Goal: Communication & Community: Answer question/provide support

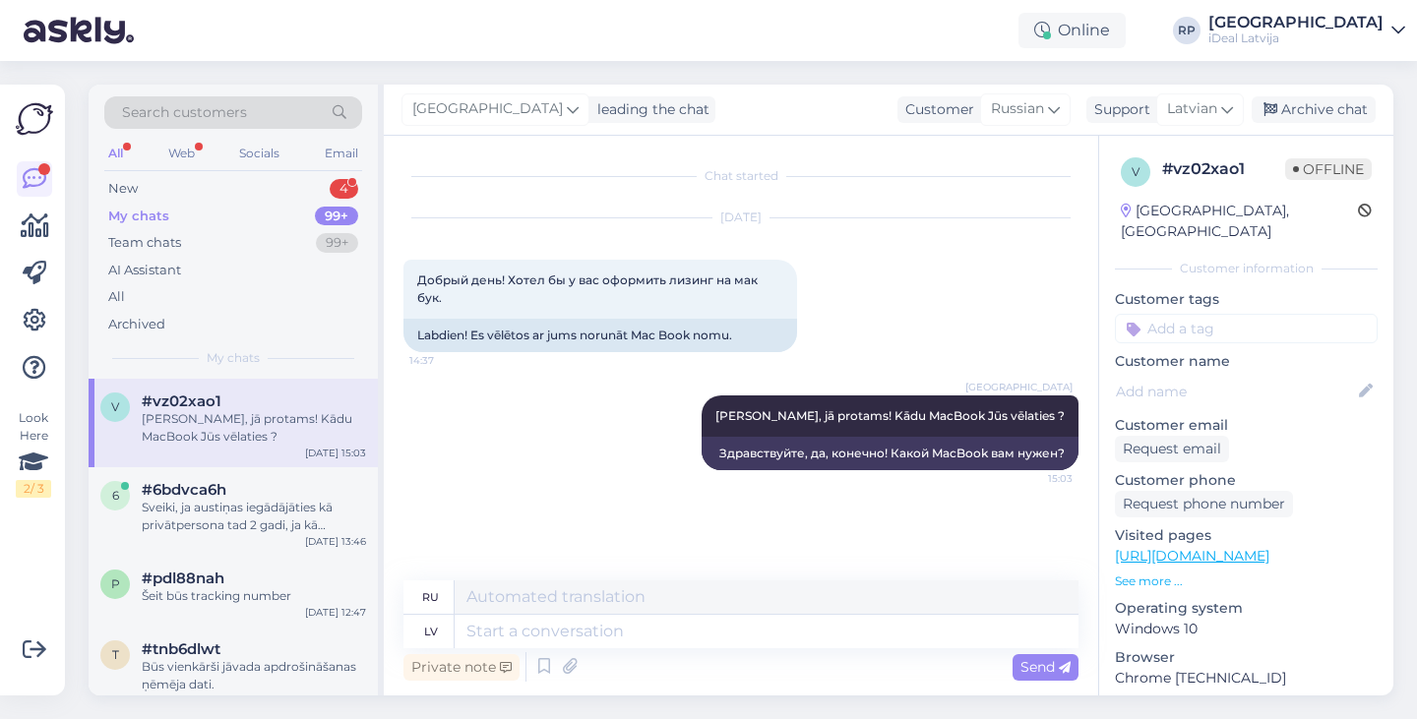
click at [842, 1] on div "Online RP [GEOGRAPHIC_DATA] iDeal [GEOGRAPHIC_DATA]" at bounding box center [708, 30] width 1417 height 61
click at [304, 190] on div "New 4" at bounding box center [233, 189] width 258 height 28
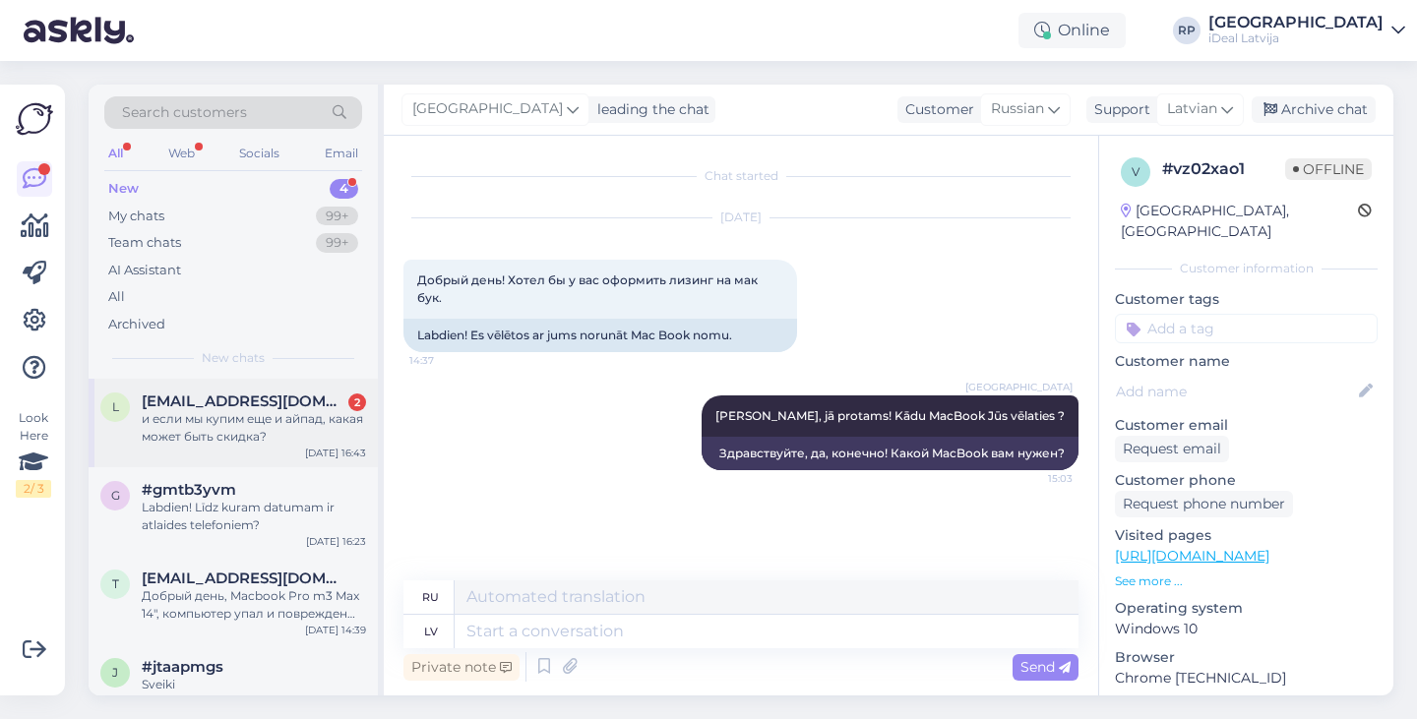
click at [276, 402] on span "[EMAIL_ADDRESS][DOMAIN_NAME]" at bounding box center [244, 402] width 205 height 18
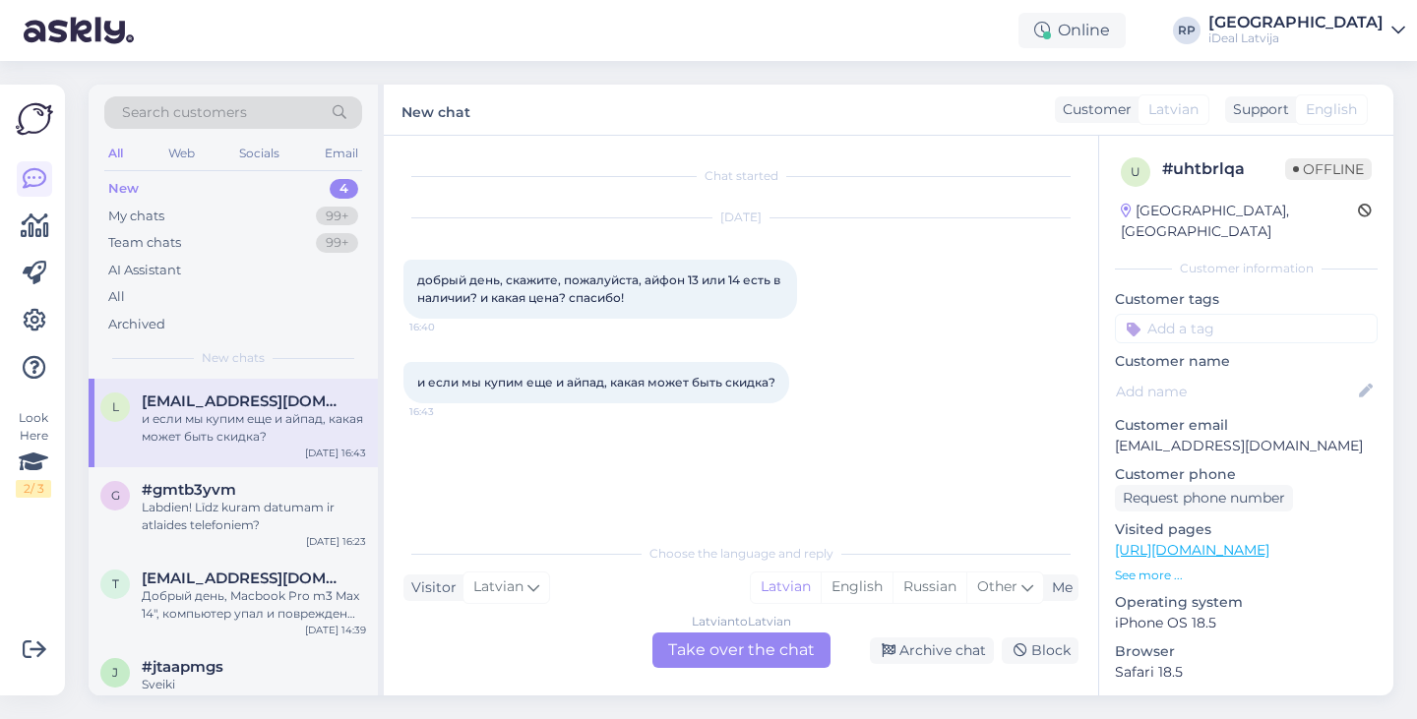
click at [695, 656] on div "Latvian to Latvian Take over the chat" at bounding box center [741, 650] width 178 height 35
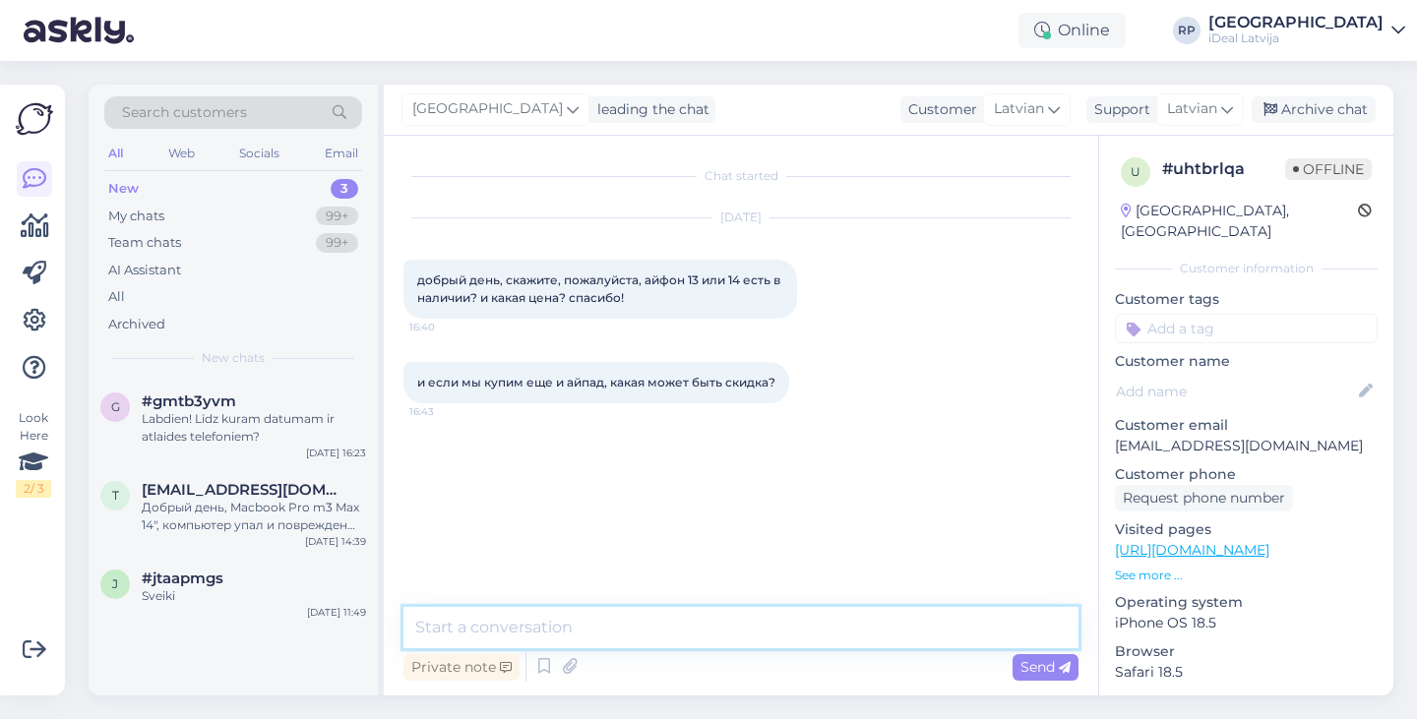
click at [664, 644] on textarea at bounding box center [740, 627] width 675 height 41
click at [1048, 113] on icon at bounding box center [1054, 109] width 12 height 22
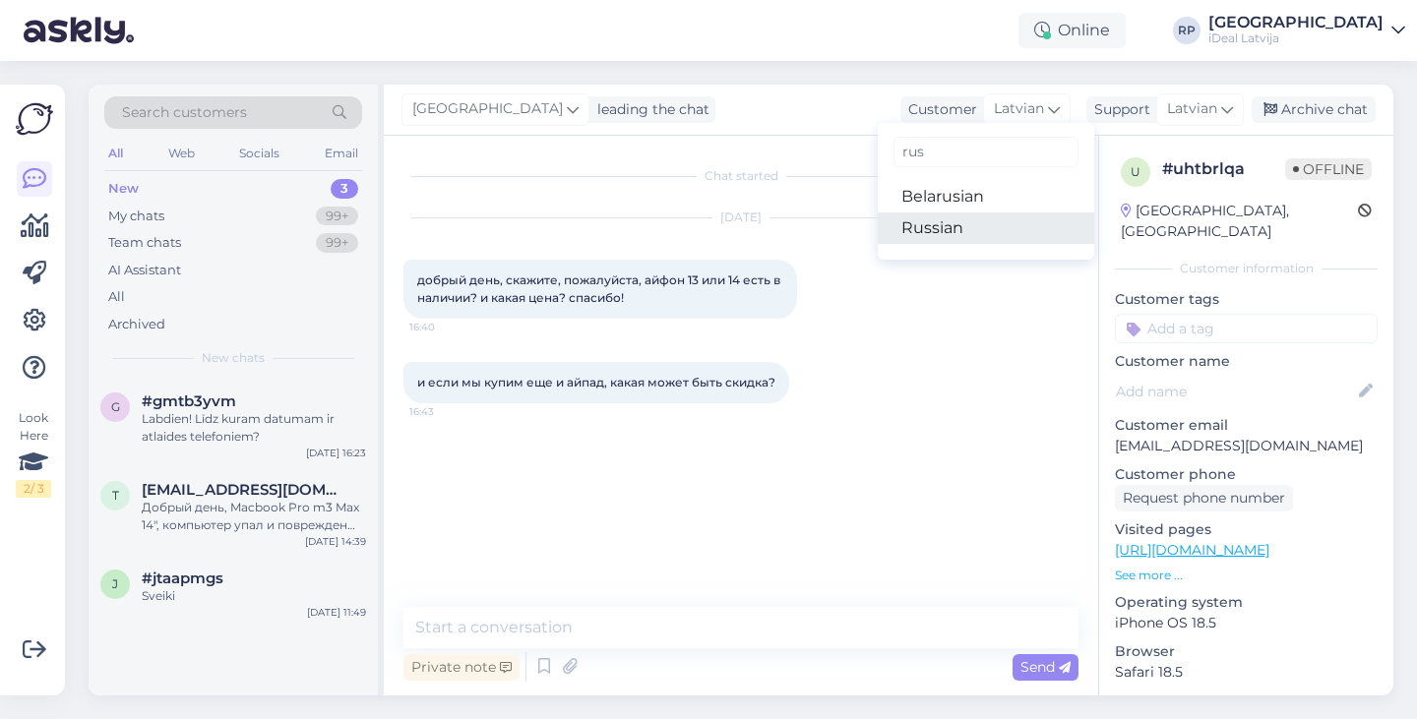
type input "rus"
click at [947, 219] on link "Russian" at bounding box center [986, 228] width 216 height 31
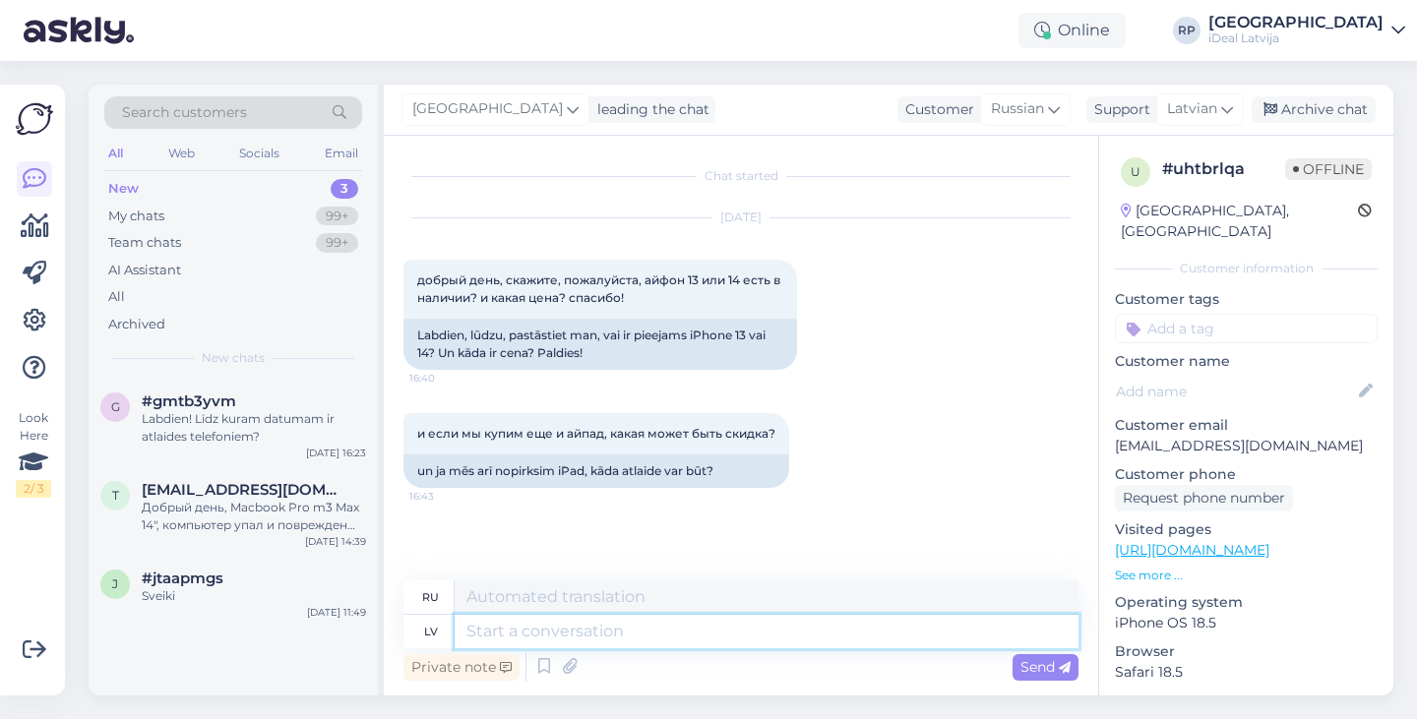
click at [679, 643] on textarea at bounding box center [767, 631] width 624 height 33
type textarea "Sveiki,"
type textarea "Привет,"
type textarea "Sveiki, diemžēl"
type textarea "Здравствуйте, к сожалению."
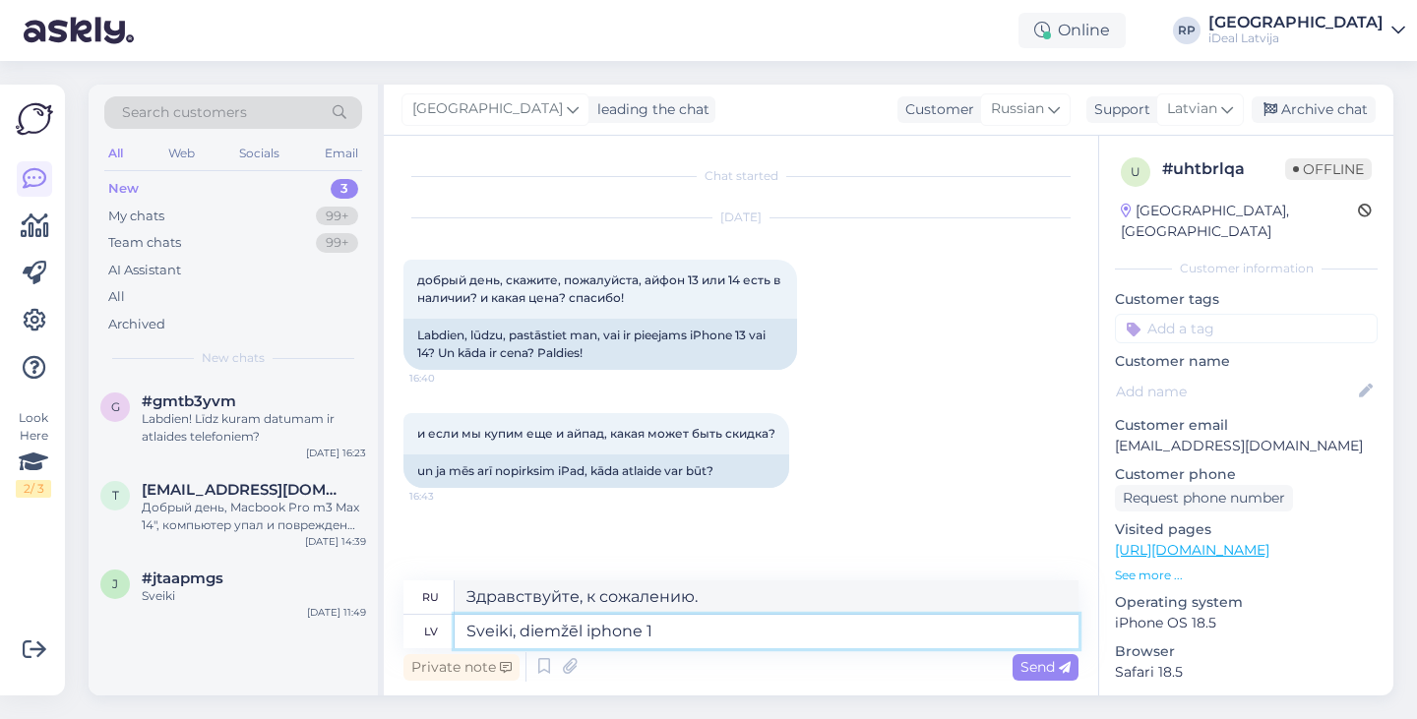
type textarea "Sveiki, diemžēl iphone 13"
type textarea "Здравствуйте, к сожалению, iPhone"
type textarea "Sveiki, diemžēl iphone 13 fv"
type textarea "Здравствуйте, к сожалению, iPhone 13"
type textarea "Sveiki, diemžēl iphone 13 un 1"
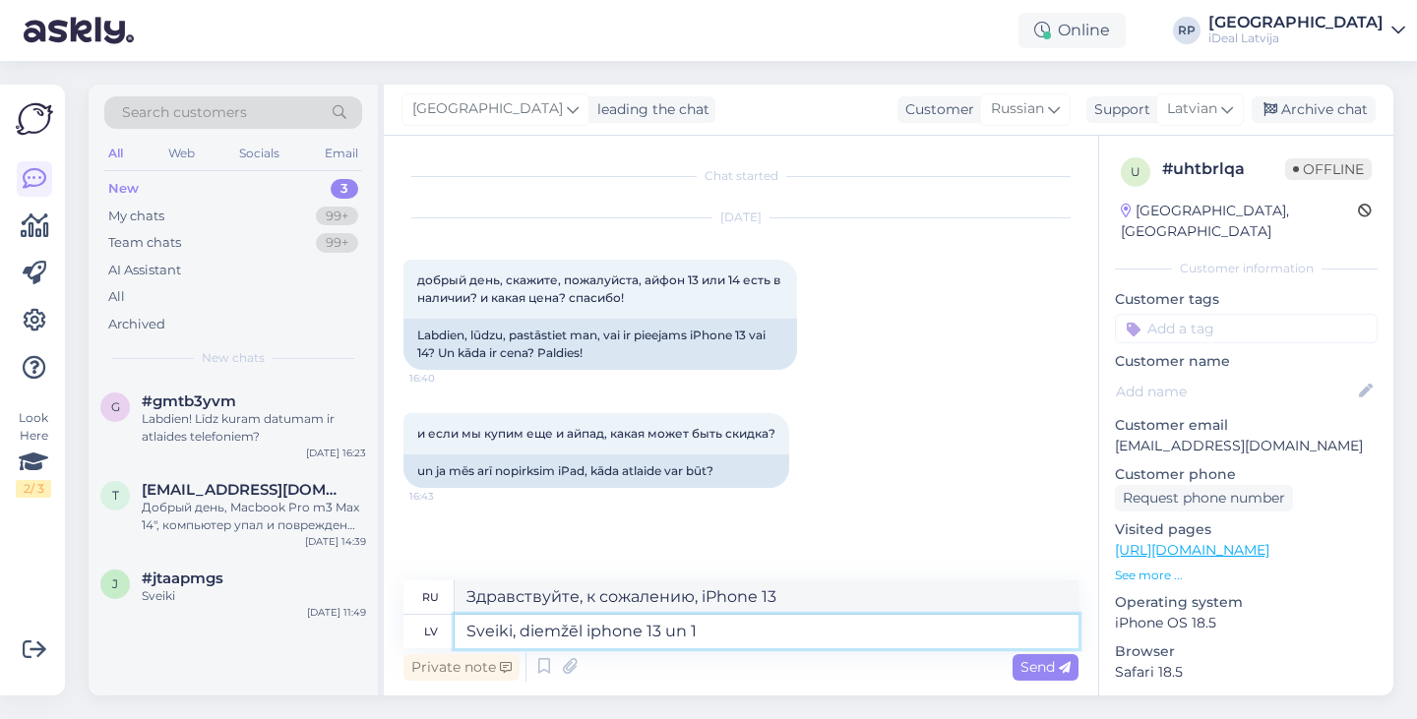
type textarea "Здравствуйте, к сожалению, iPhone 13 и"
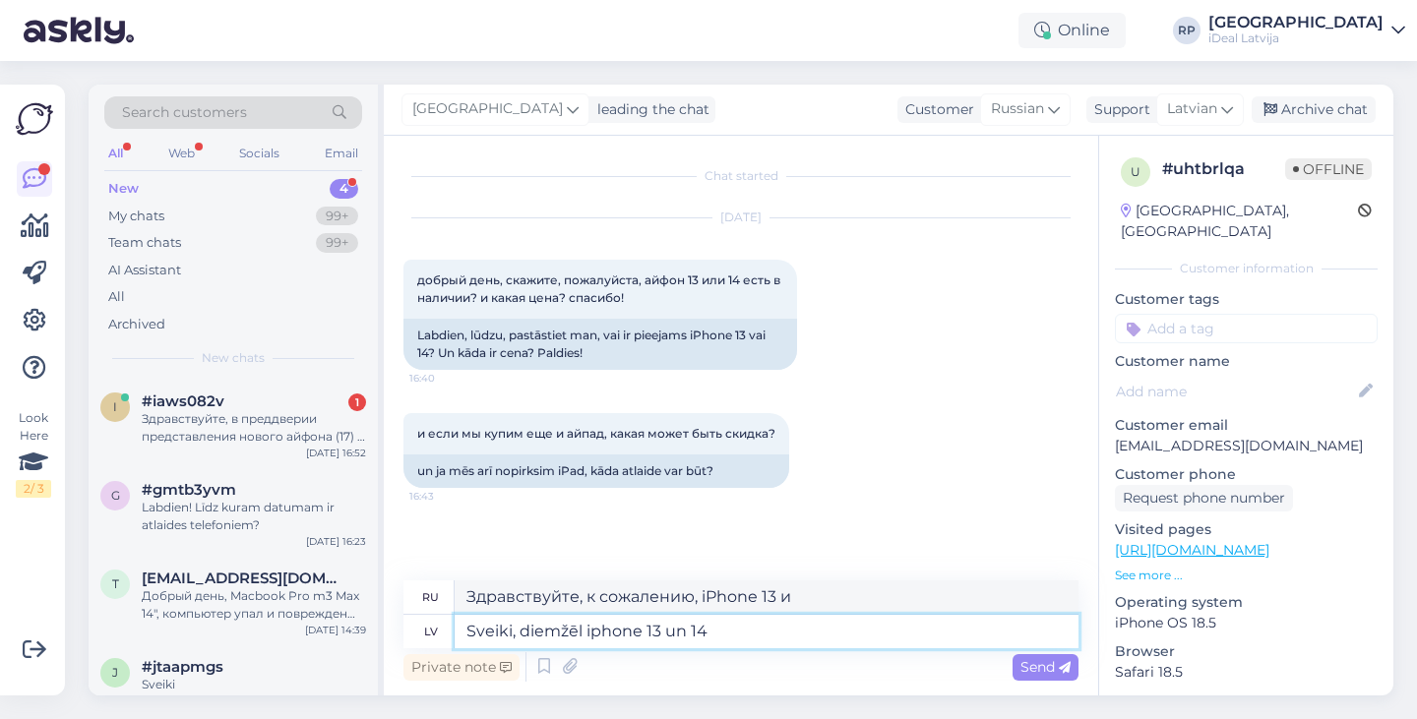
type textarea "Sveiki, diemžēl iphone 13 un 14"
type textarea "Здравствуйте, к сожалению, iPhone 13 и 14"
type textarea "Sveiki, diemžēl iphone 13 un 14 nav"
type textarea "Здравствуйте, к сожалению, iPhone 13 и 14 недоступны."
type textarea "Sveiki, diemžēl iphone 13 un 14 nav uz vietas vairāk pi"
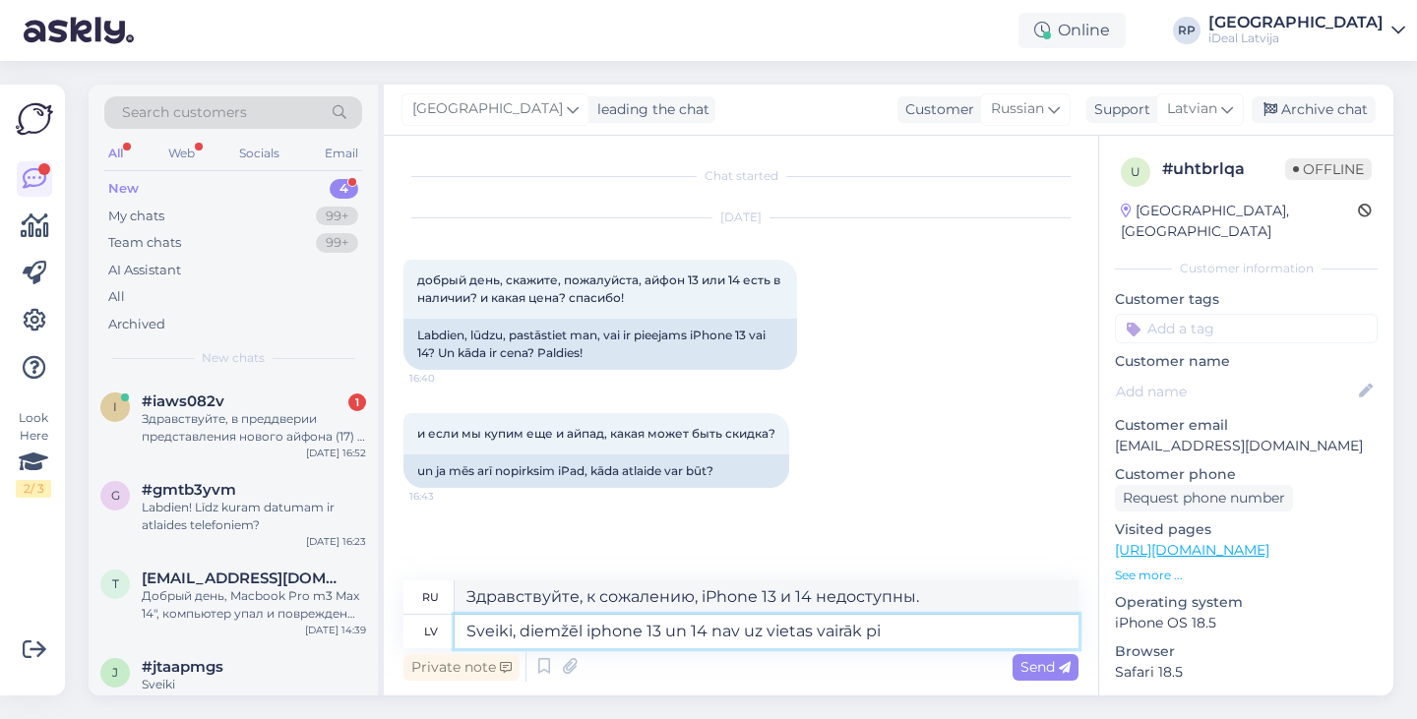
type textarea "Здравствуйте, к сожалению, iPhone 13 и 14 больше не доступны."
type textarea "Sveiki, diemžēl iphone 13 un 14 nav uz vietas vairāk pieejami."
type textarea "Здравствуйте, к сожалению, iPhone 13 и 14 больше не доступны в продаже в вашем …"
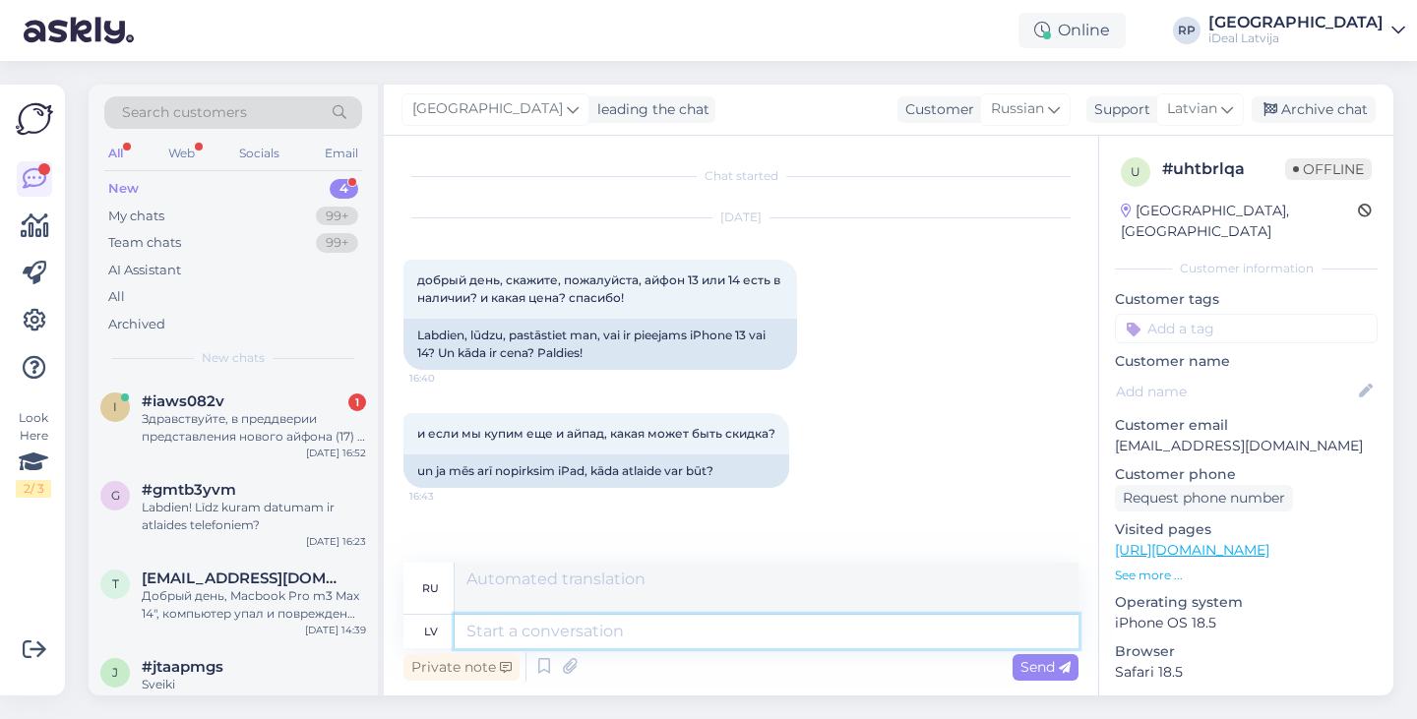
scroll to position [83, 0]
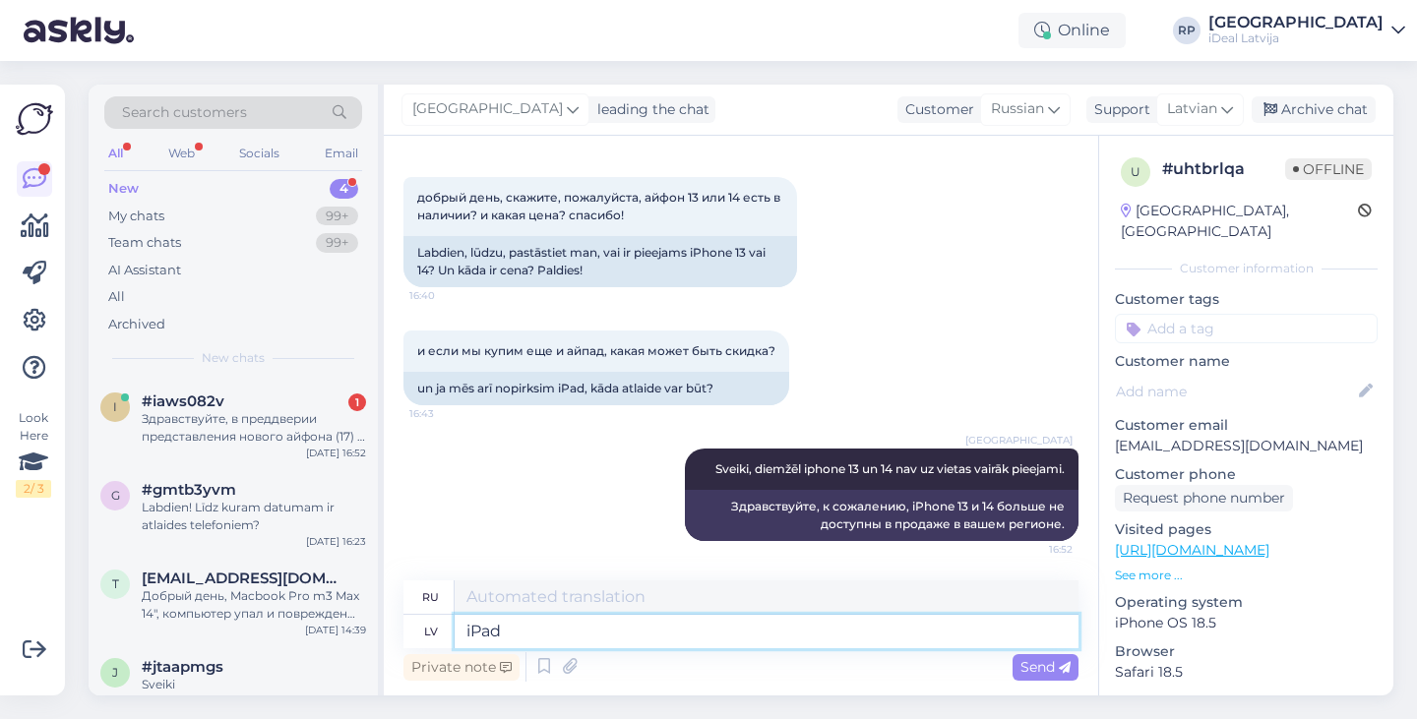
type textarea "iPad"
type textarea "iPad Jūs v"
type textarea "iPad You"
type textarea "iPad Jūs varat dab'"
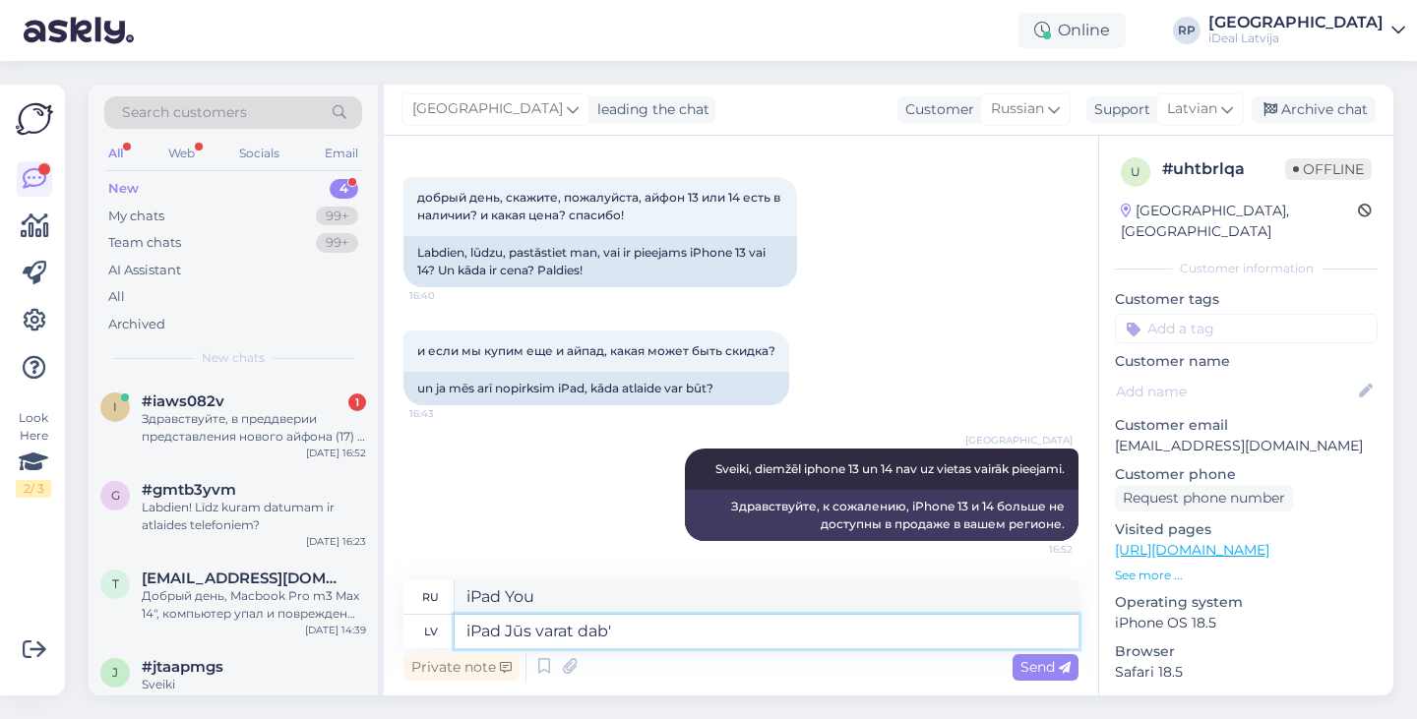
type textarea "На iPad вы можете"
type textarea "iPad Jūs varat dabūt 10"
type textarea "Вы можете получить 10 для iPad"
type textarea "iPad Jūs varat dabūt 10 % a"
type textarea "Вы можете получить скидку 10% на iPad"
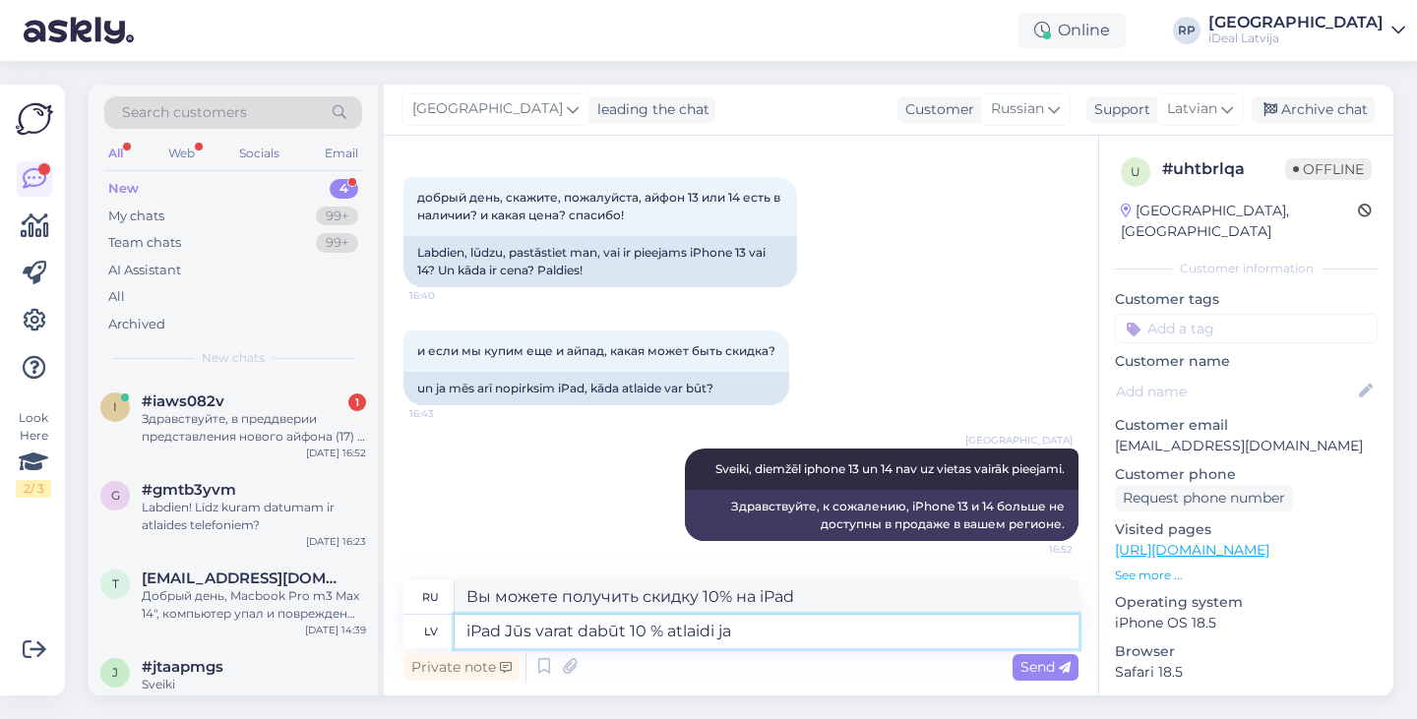
type textarea "iPad Jūs varat dabūt 10 % atlaidi ja"
type textarea "iPad Вы можете получить скидку 10%, если"
type textarea "iPad Jūs varat dabūt 10 % atlaidi ja Jums ir"
type textarea "Вы можете получить скидку 10% на iPad, если у вас есть"
type textarea "iPad Jūs varat dabūt 10 % atlaidi ja Jums ir ISIC"
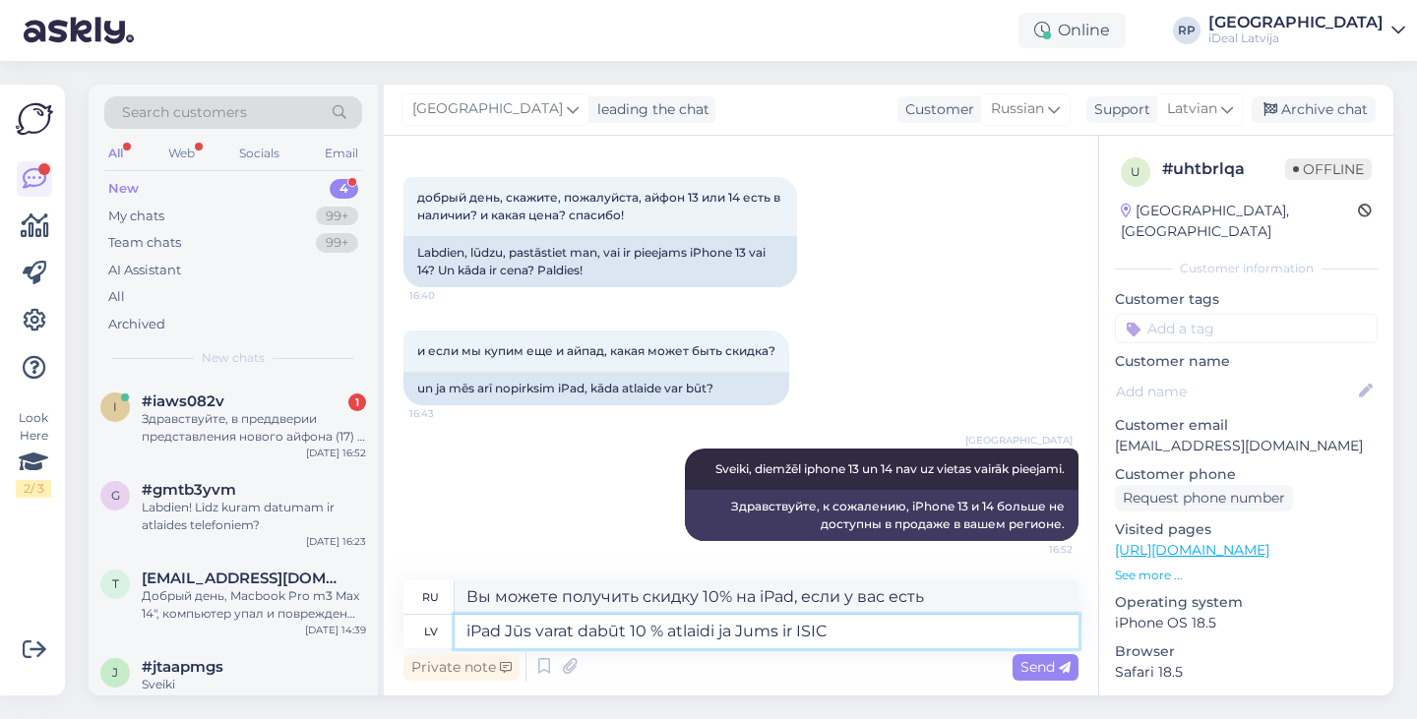
type textarea "При наличии карты ISIC вы можете получить скидку 10% на iPad."
type textarea "iPad Jūs varat dabūt 10 % atlaidi ja Jums ir ISIC vai"
type textarea "Вы можете получить скидку 10% на iPad, если у вас есть ISIC или"
type textarea "iPad Jūs varat dabūt 10 % atlaidi ja Jums ir ISIC vai Stundentu"
type textarea "Вы можете получить скидку 10% на iPad, если у вас есть ISIC или студенческий би…"
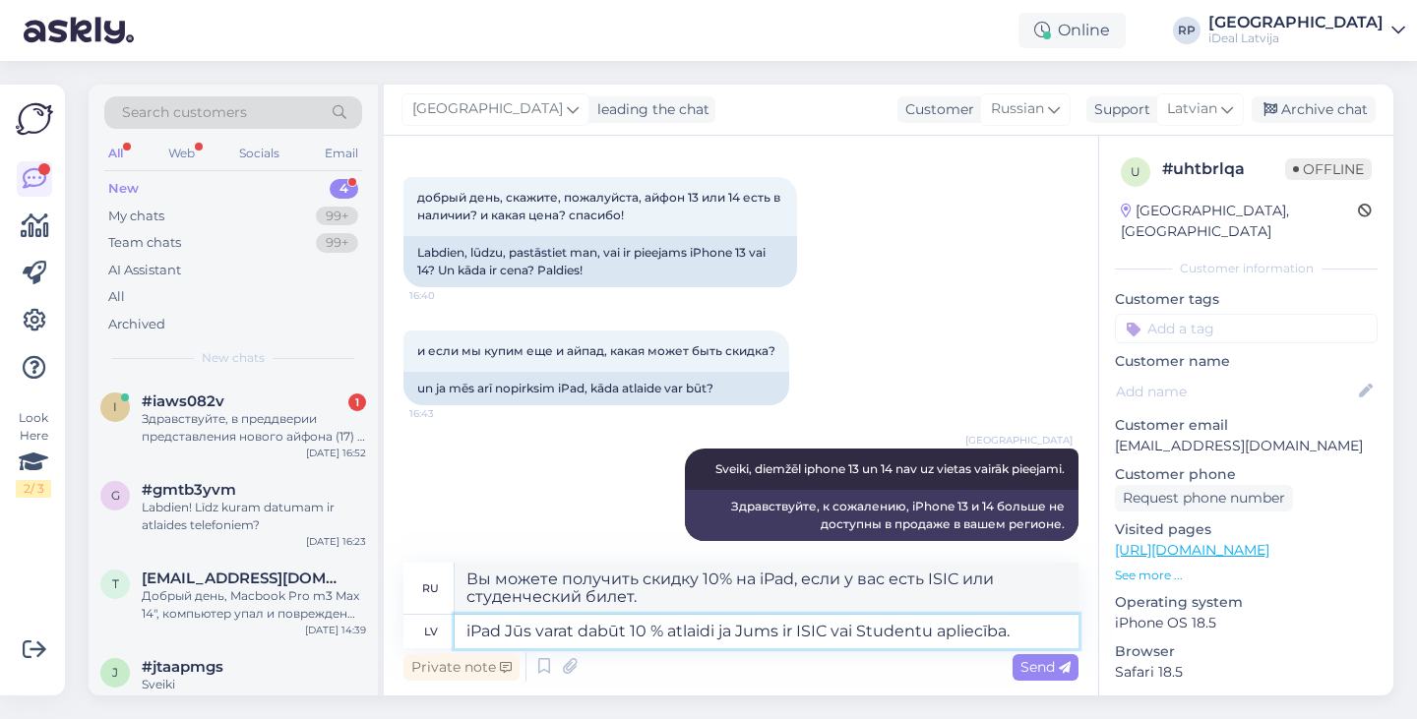
type textarea "iPad Jūs varat dabūt 10 % atlaidi ja Jums ir ISIC vai Studentu apliecība."
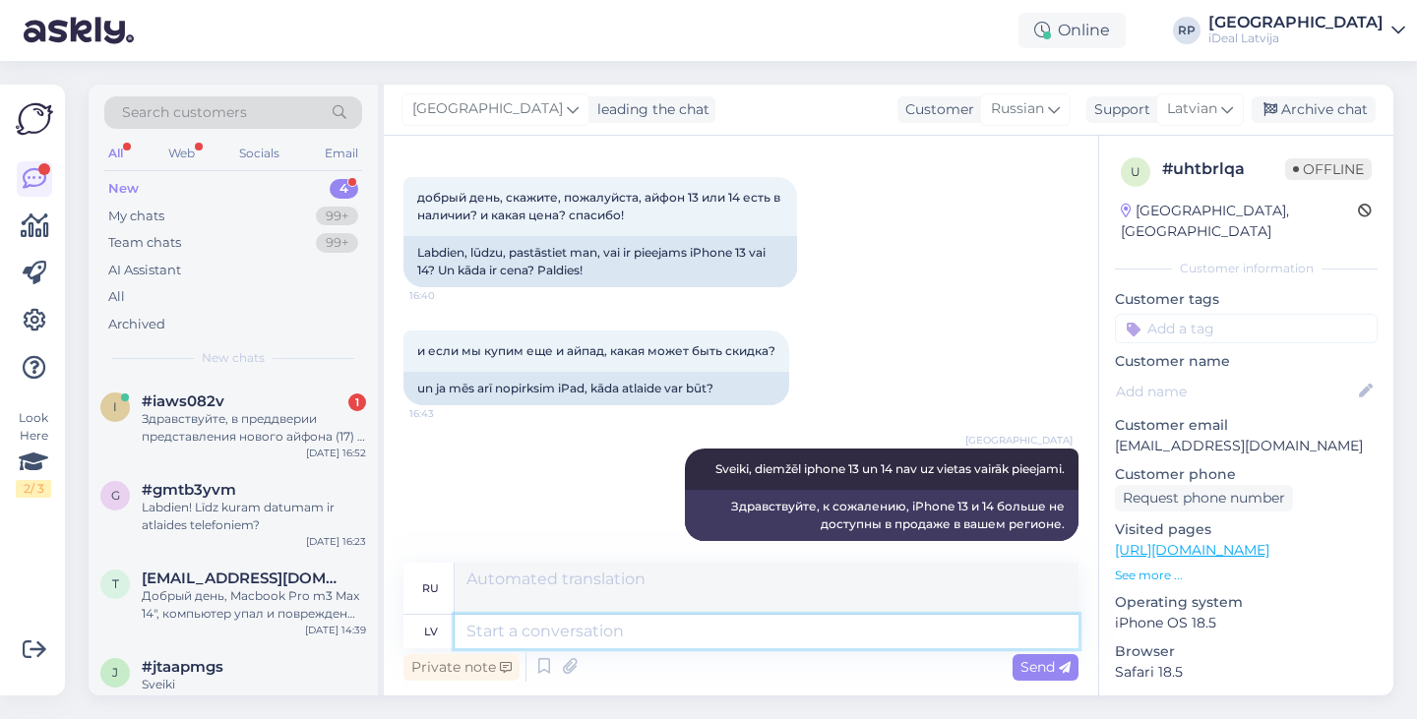
scroll to position [236, 0]
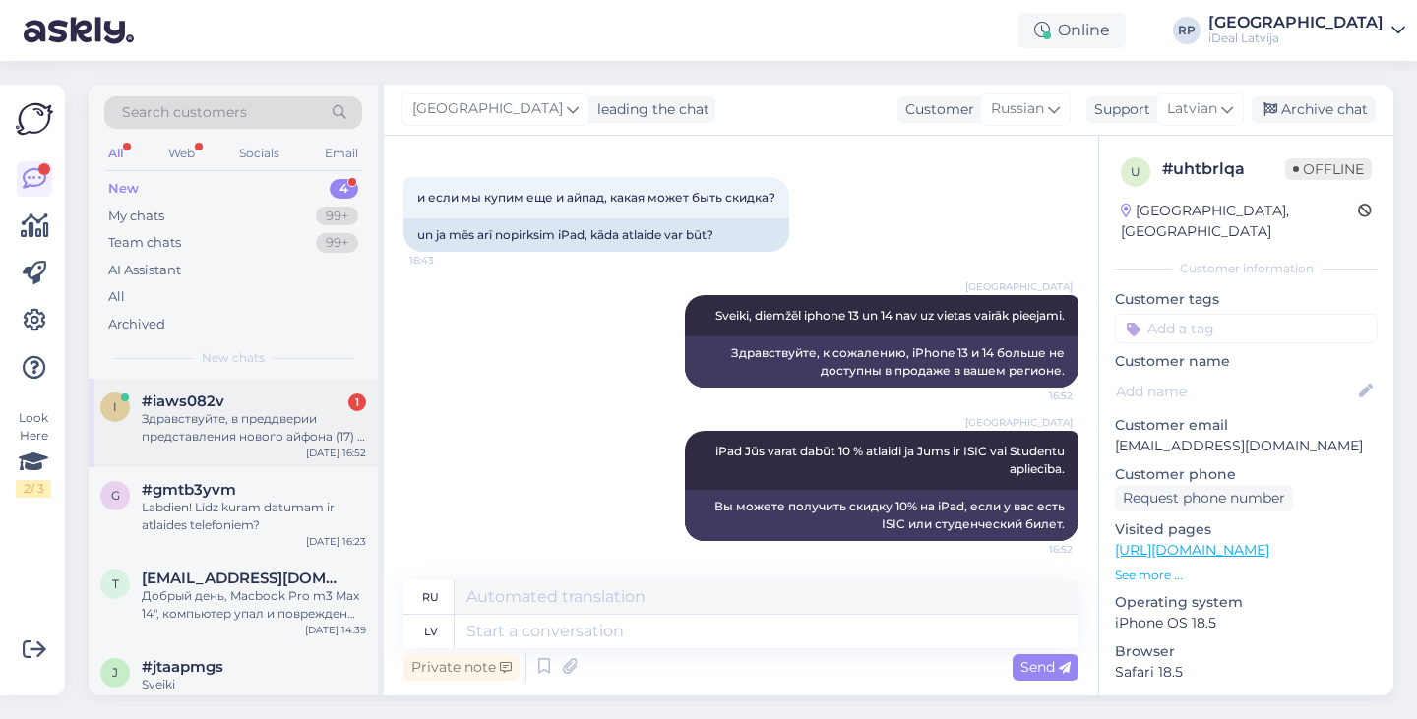
click at [275, 433] on div "Здравствуйте, в преддверии представления нового айфона (17) в сентябре, когда п…" at bounding box center [254, 427] width 224 height 35
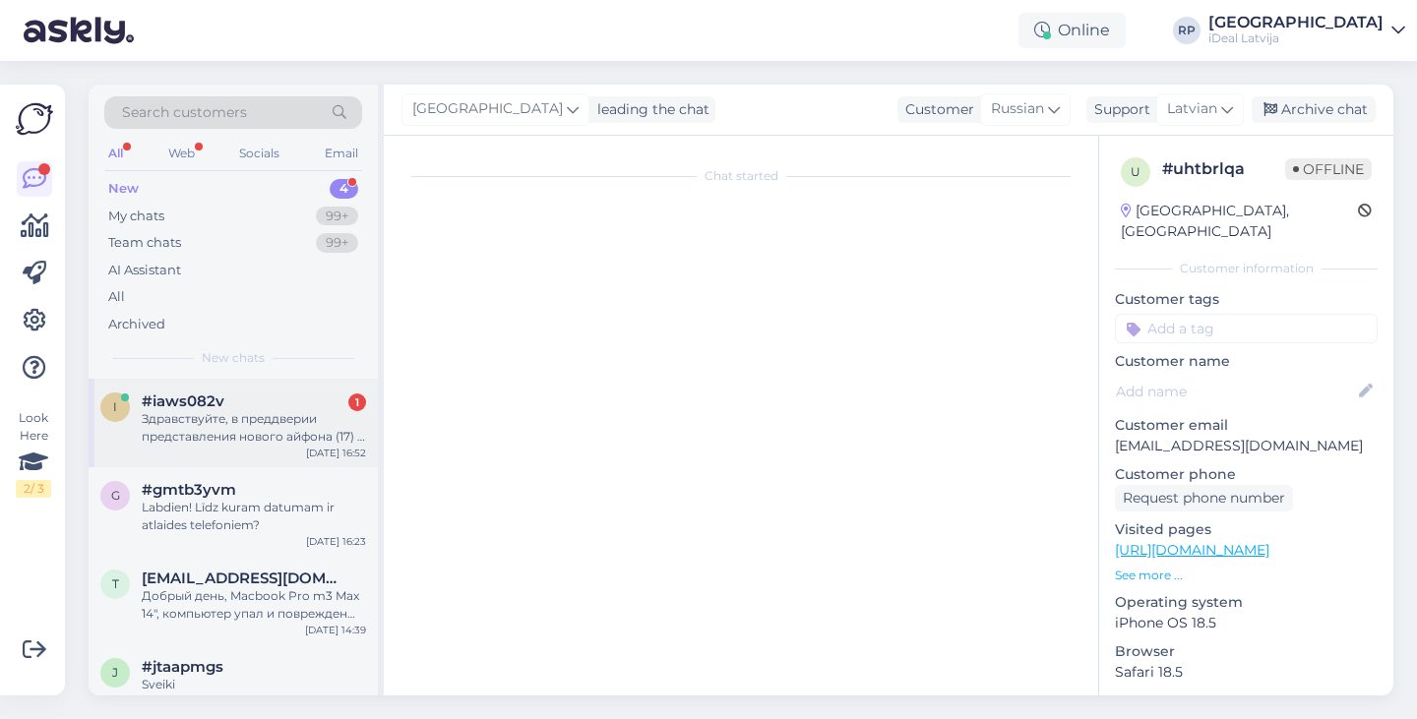
scroll to position [0, 0]
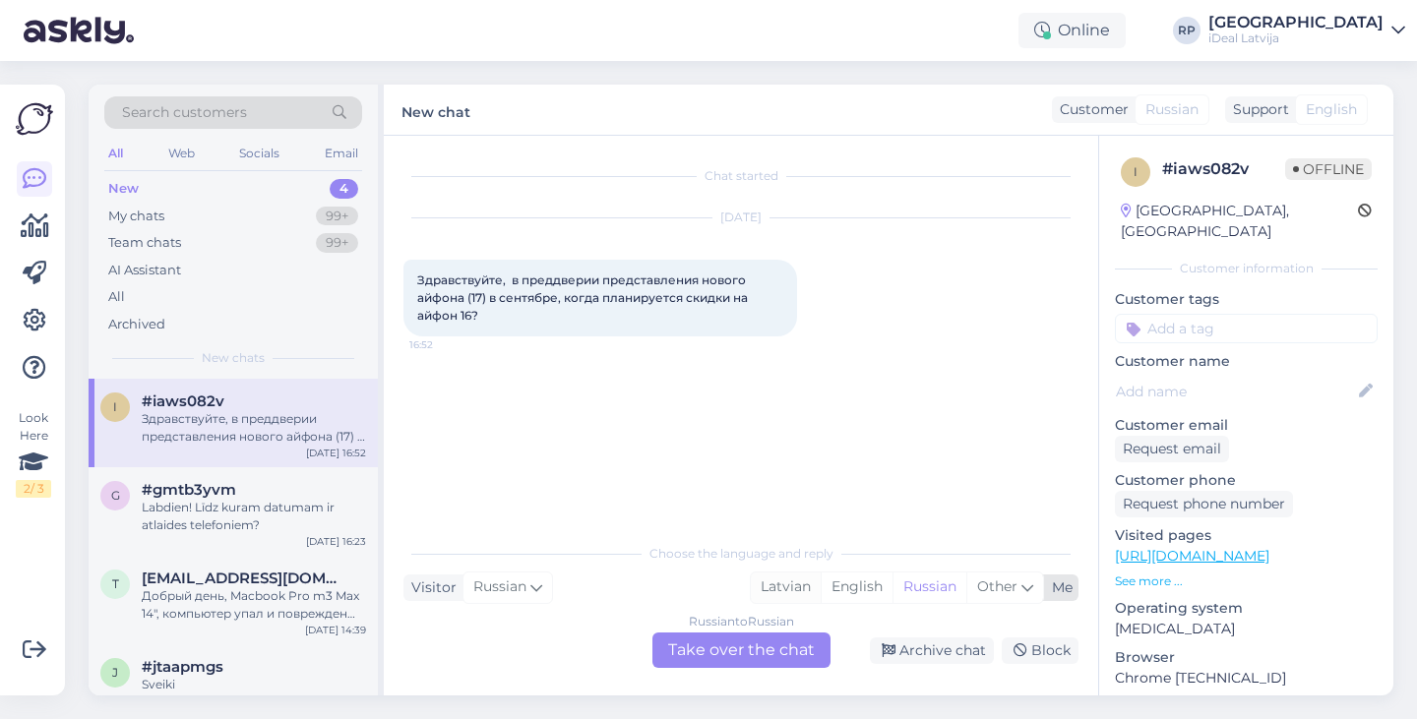
click at [776, 587] on div "Latvian" at bounding box center [786, 588] width 70 height 30
click at [753, 642] on div "Russian to Latvian Take over the chat" at bounding box center [741, 650] width 178 height 35
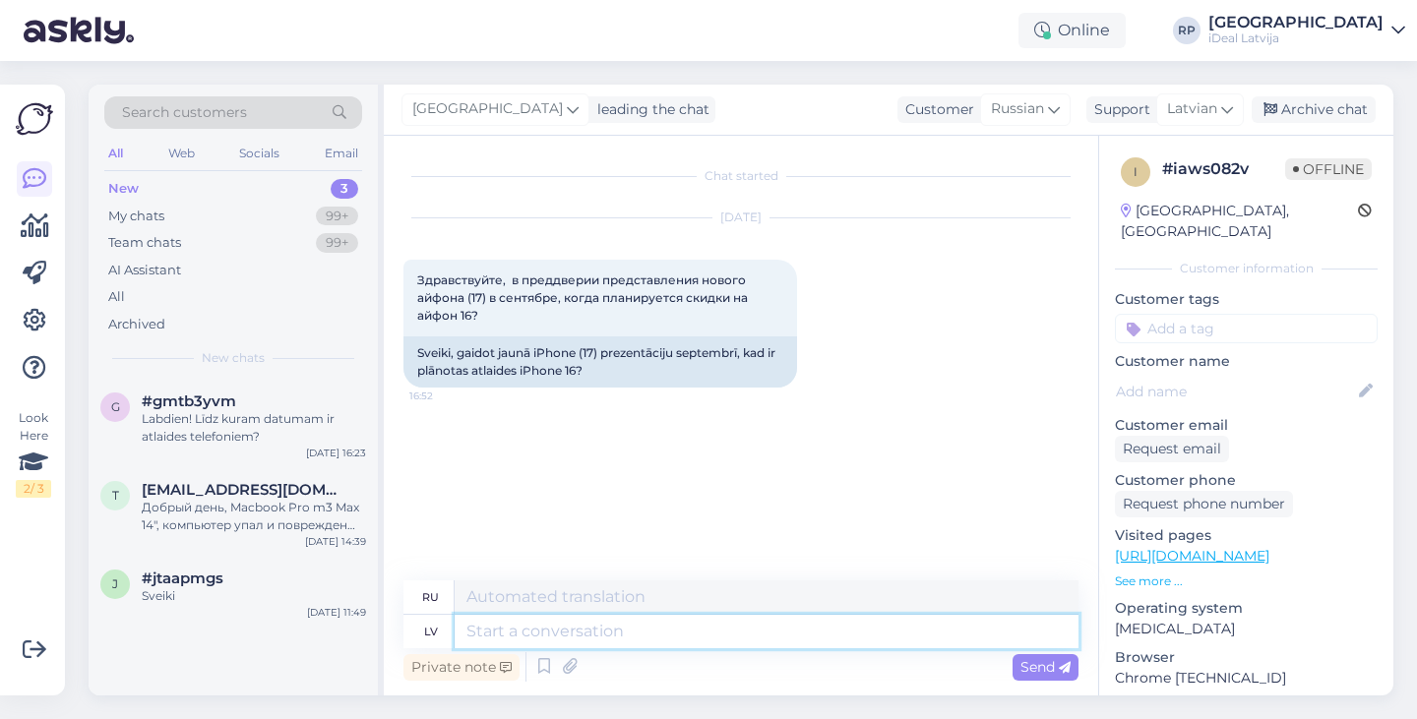
click at [679, 631] on textarea at bounding box center [767, 631] width 624 height 33
type textarea "Sveiki, [GEOGRAPHIC_DATA]"
type textarea "Привет,"
type textarea "Sveiki, uz doto p"
type textarea "Привет, этому"
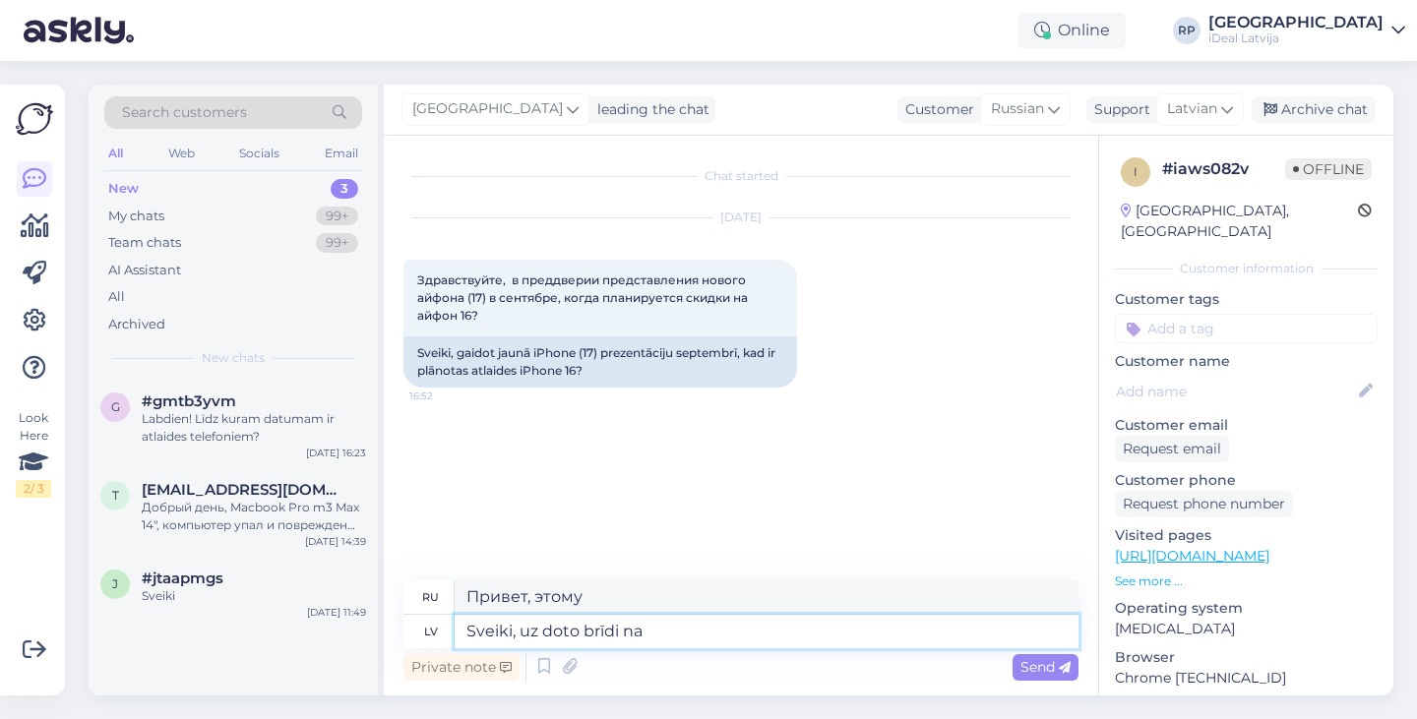
type textarea "[PERSON_NAME], uz doto brīdi nav"
type textarea "Привет, пока."
type textarea "[PERSON_NAME], uz doto brīdi nav"
type textarea "Здравствуйте, сейчас нет."
type textarea "Sveiki, uz doto brīdi nav nekādas i"
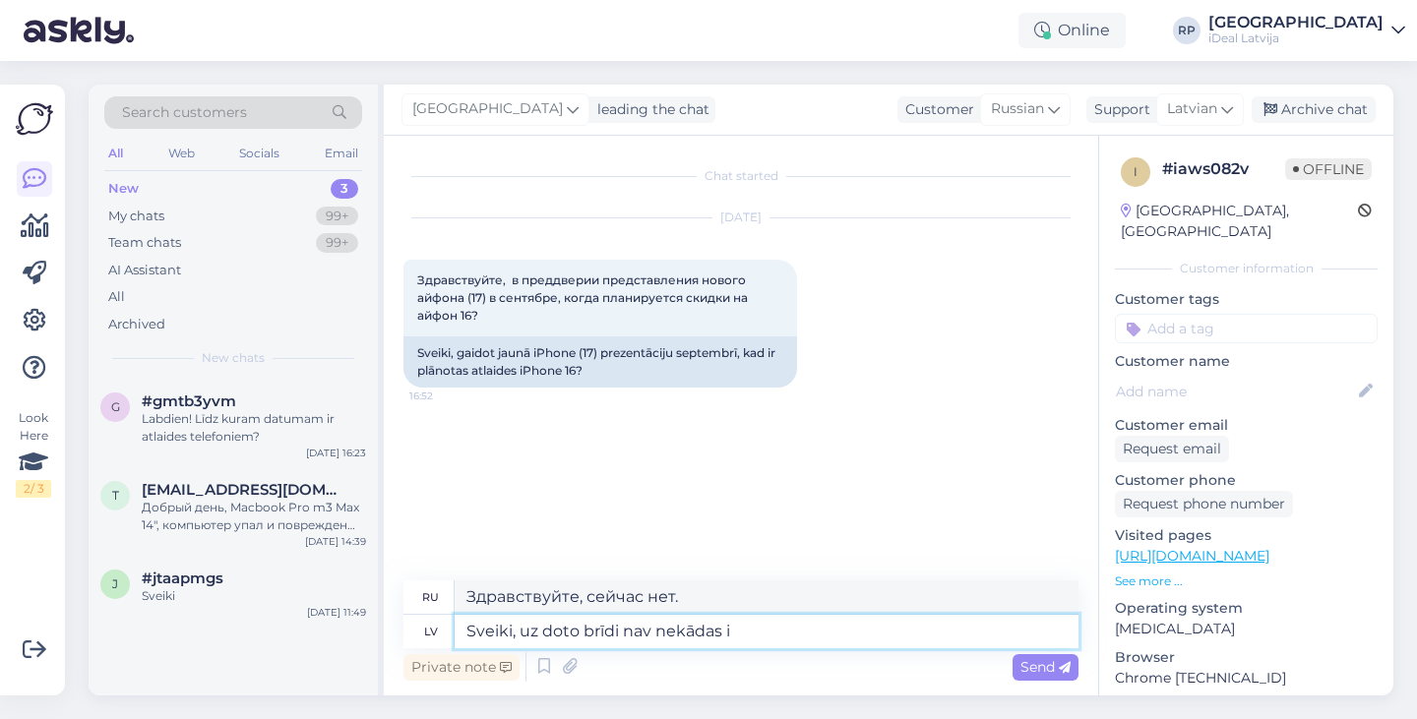
type textarea "Здравствуйте, на данный момент их нет."
type textarea "Sveiki, uz doto brīdi nav nekādas informācijas"
type textarea "Здравствуйте, на данный момент информации нет."
type textarea "Sveiki, uz doto brīdi nav nekādas informācijas par to"
type textarea "Здравствуйте, на данный момент нет информации о"
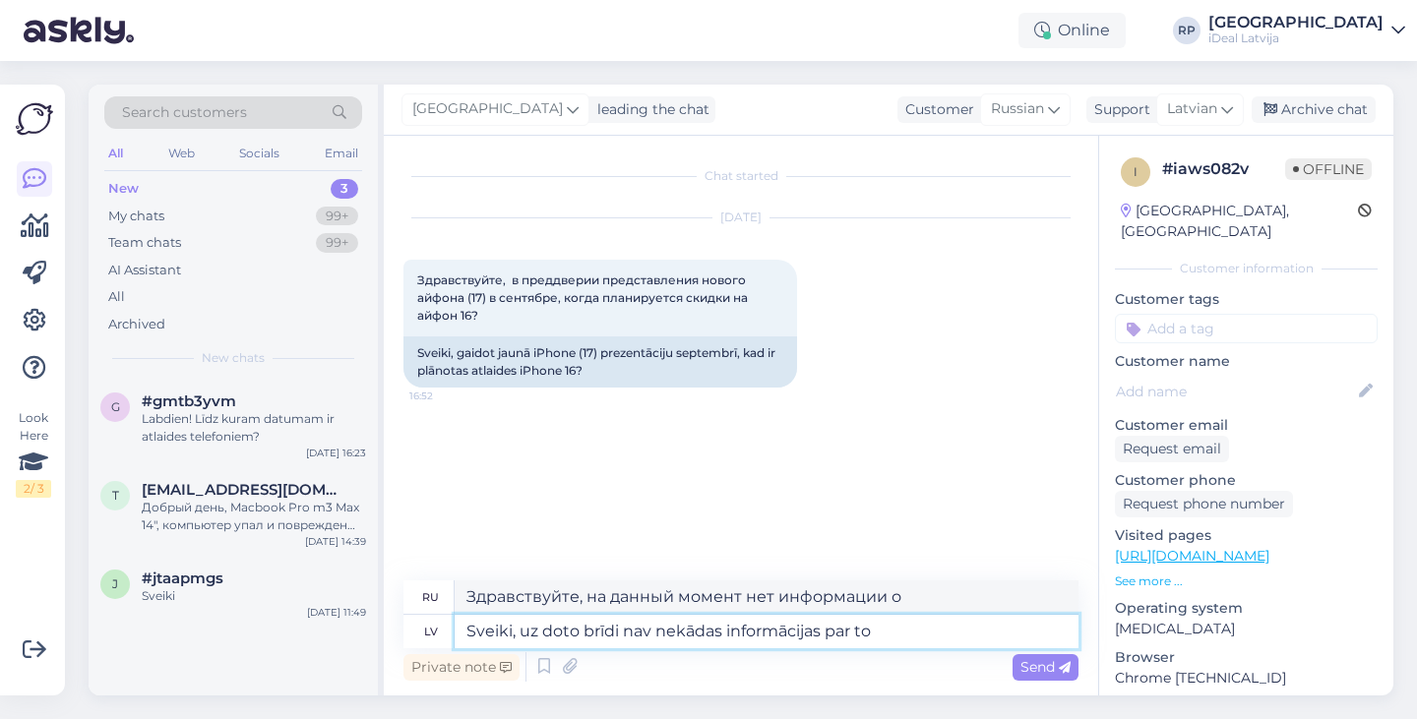
type textarea "Sveiki, uz doto brīdi nav nekādas informācijas par to k"
type textarea "Здравствуйте, на данный момент информации по этому поводу нет."
type textarea "Sveiki, uz doto brīdi nav nekādas informācijas par to kādas būs a"
type textarea "Здравствуйте, на данный момент нет информации о том, что будет"
type textarea "Sveiki, uz doto brīdi nav nekādas informācijas par to kādas būs atlaides"
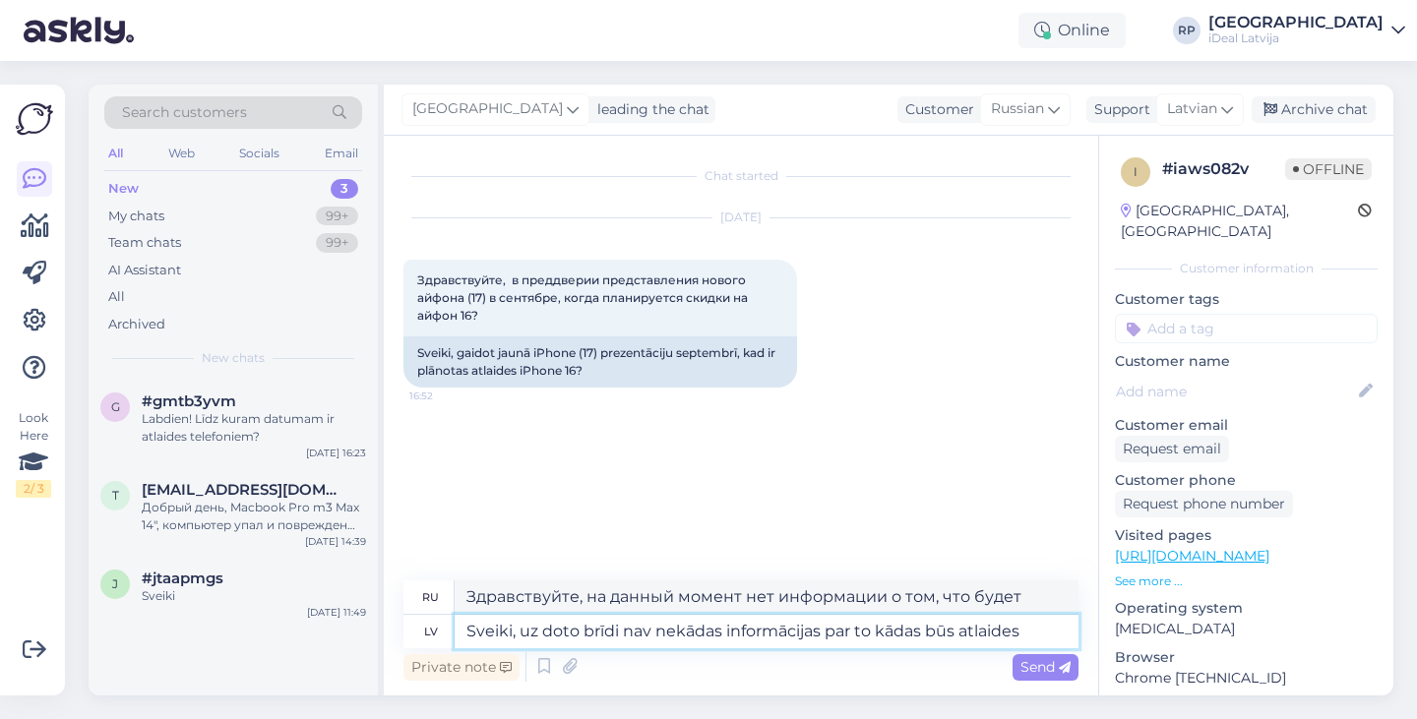
type textarea "Здравствуйте, на данный момент нет информации о том, какие будут скидки."
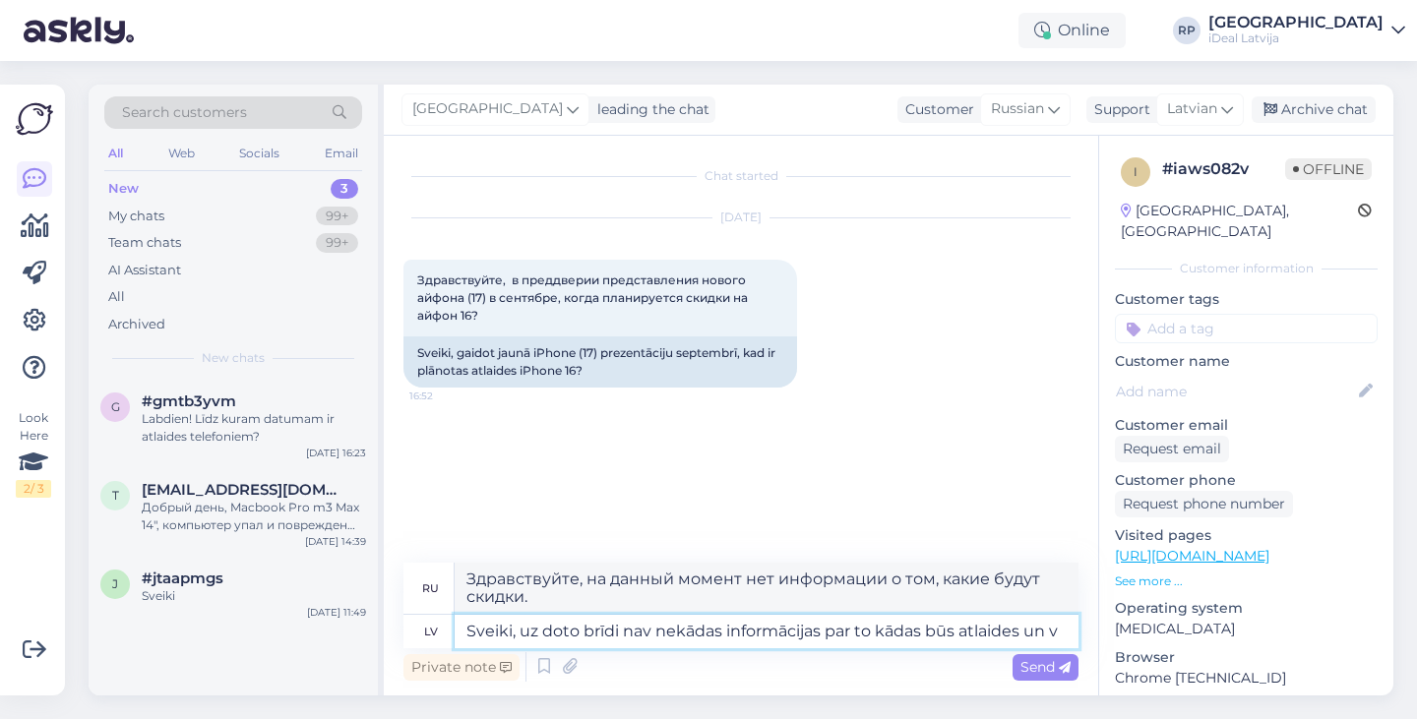
type textarea "Sveiki, uz doto brīdi nav nekādas informācijas par to kādas būs atlaides un va"
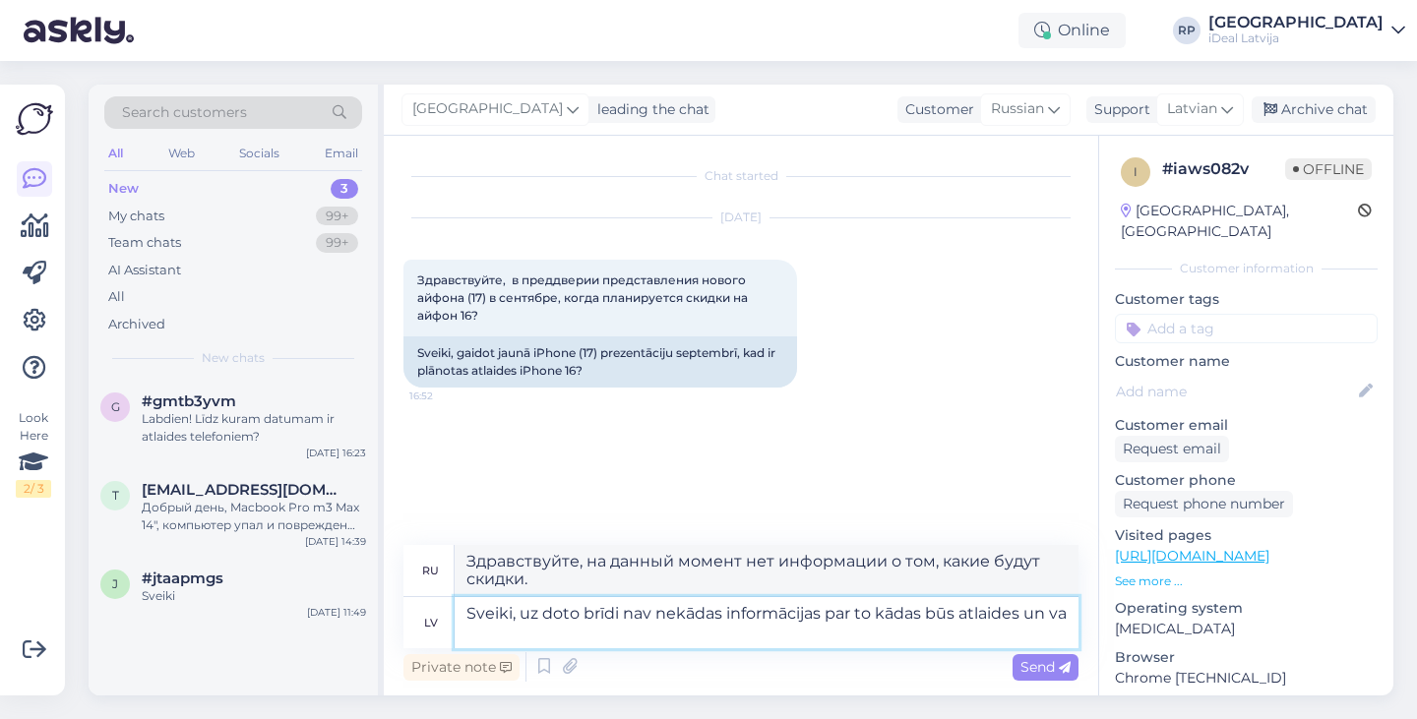
type textarea "Здравствуйте, на данный момент нет информации о том, какие будут скидки и"
type textarea "Sveiki, uz doto brīdi nav nekādas informācijas par to kādas būs atlaides un vai…"
type textarea "Здравствуйте, на данный момент нет информации о том, какие будут скидки и будут…"
type textarea "Sveiki, uz doto brīdi nav nekādas informācijas par to kādas būs atlaides un vai…"
type textarea "Здравствуйте, на данный момент нет информации о том, какие скидки будут доступн…"
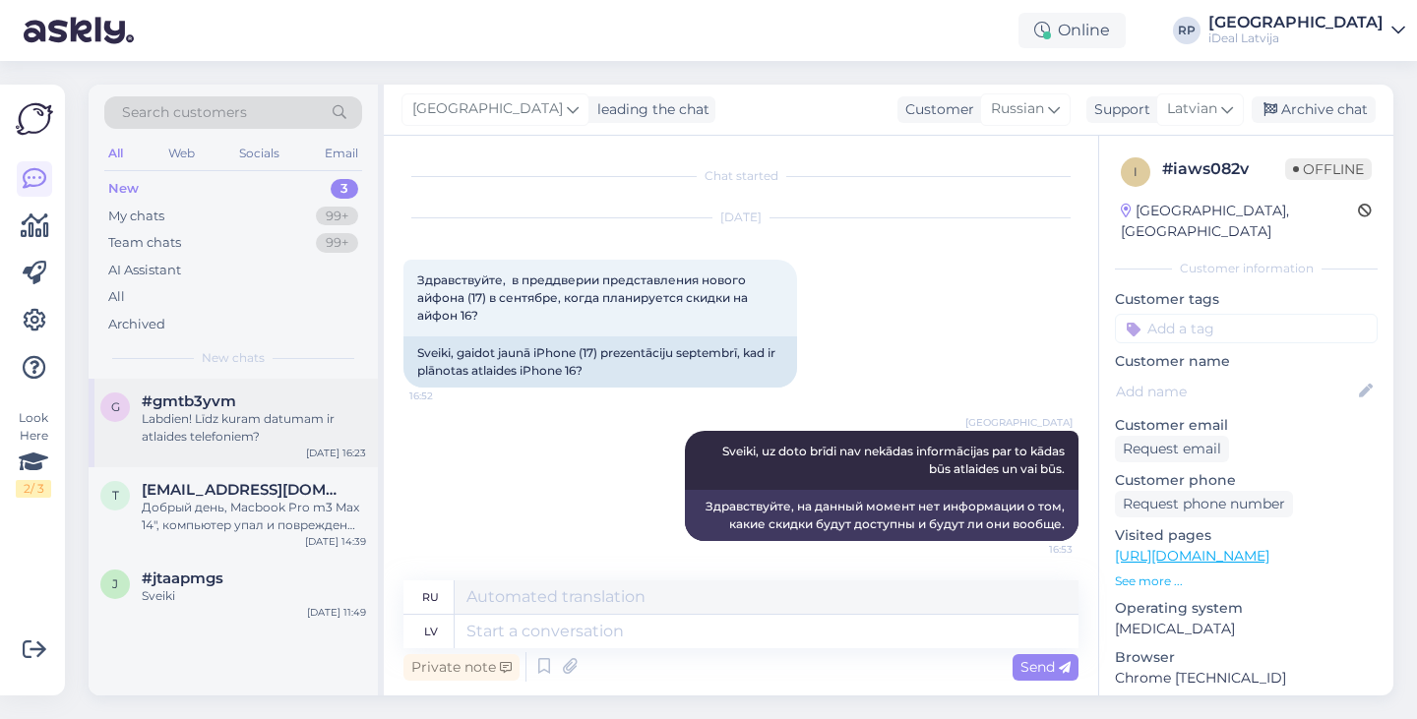
click at [259, 450] on div "g #gmtb3yvm Labdien! Līdz kuram datumam ir atlaides telefoniem? [DATE] 16:23" at bounding box center [233, 423] width 289 height 89
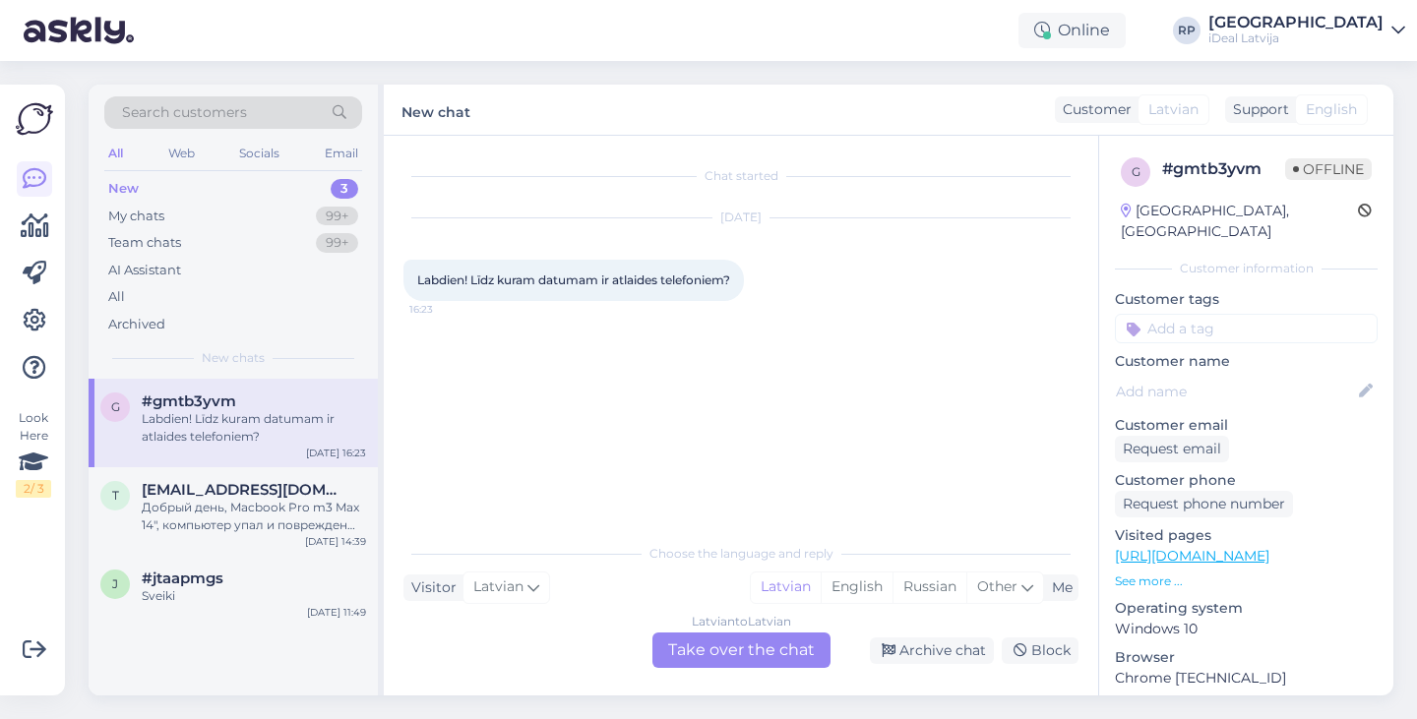
click at [699, 659] on div "Latvian to Latvian Take over the chat" at bounding box center [741, 650] width 178 height 35
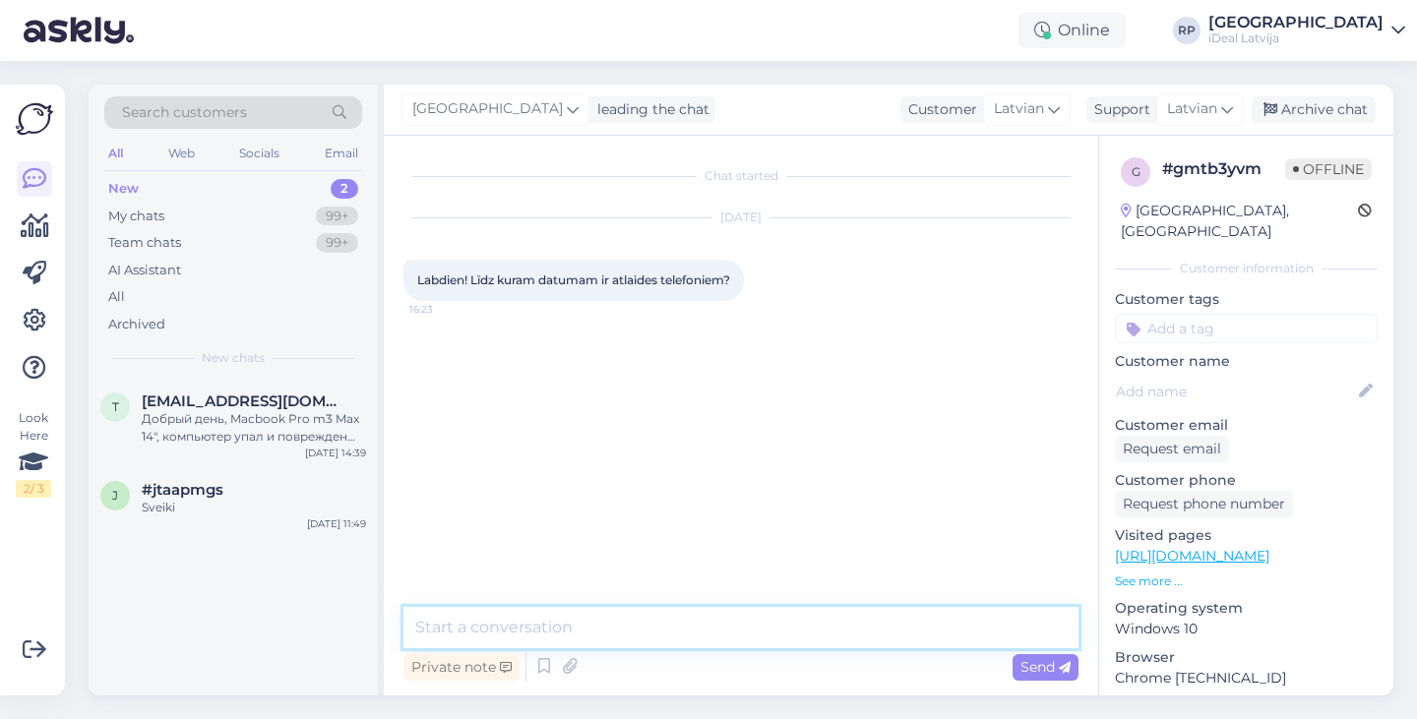
click at [687, 638] on textarea at bounding box center [740, 627] width 675 height 41
type textarea "Sveiki, šis atlaides telefoniem ir uz nenoteiktu laiku."
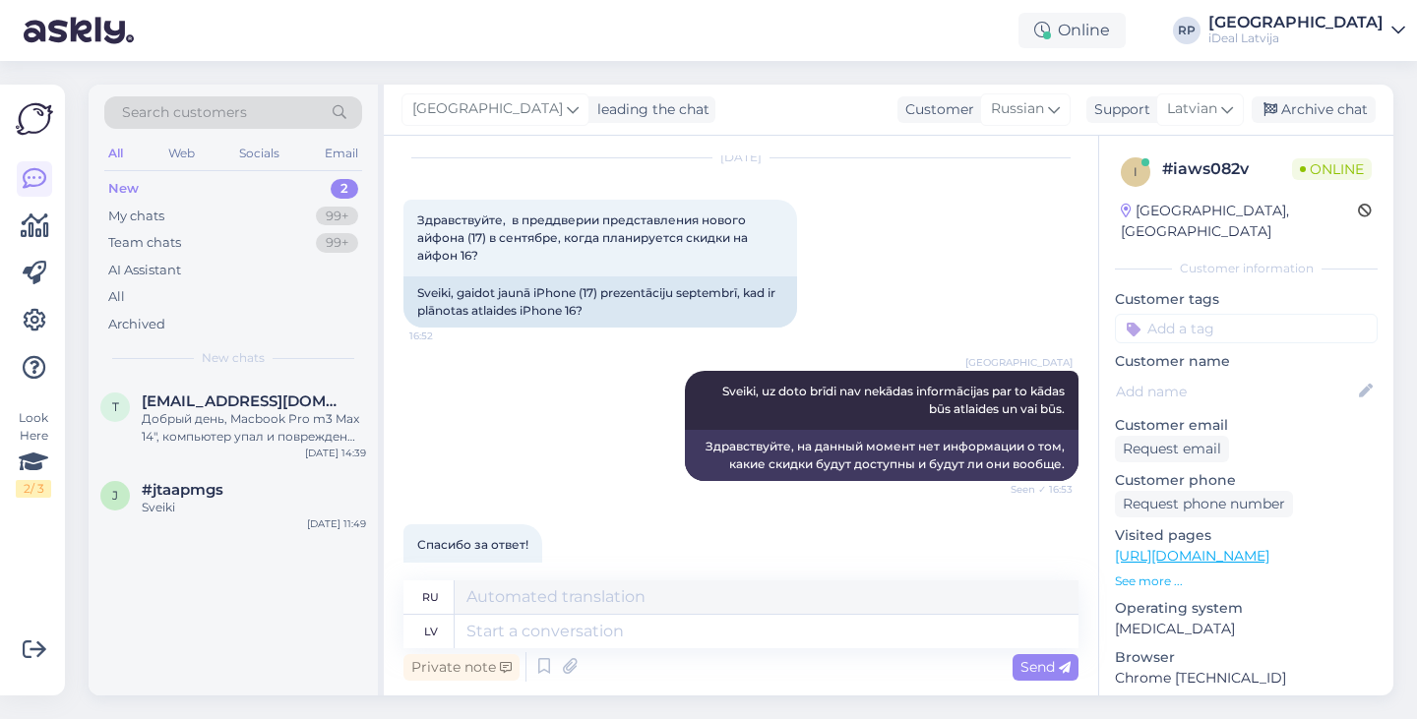
scroll to position [59, 0]
click at [238, 443] on div "t [EMAIL_ADDRESS][DOMAIN_NAME] Добрый день, Macbook Pro m3 Max 14", компьютер у…" at bounding box center [233, 423] width 289 height 89
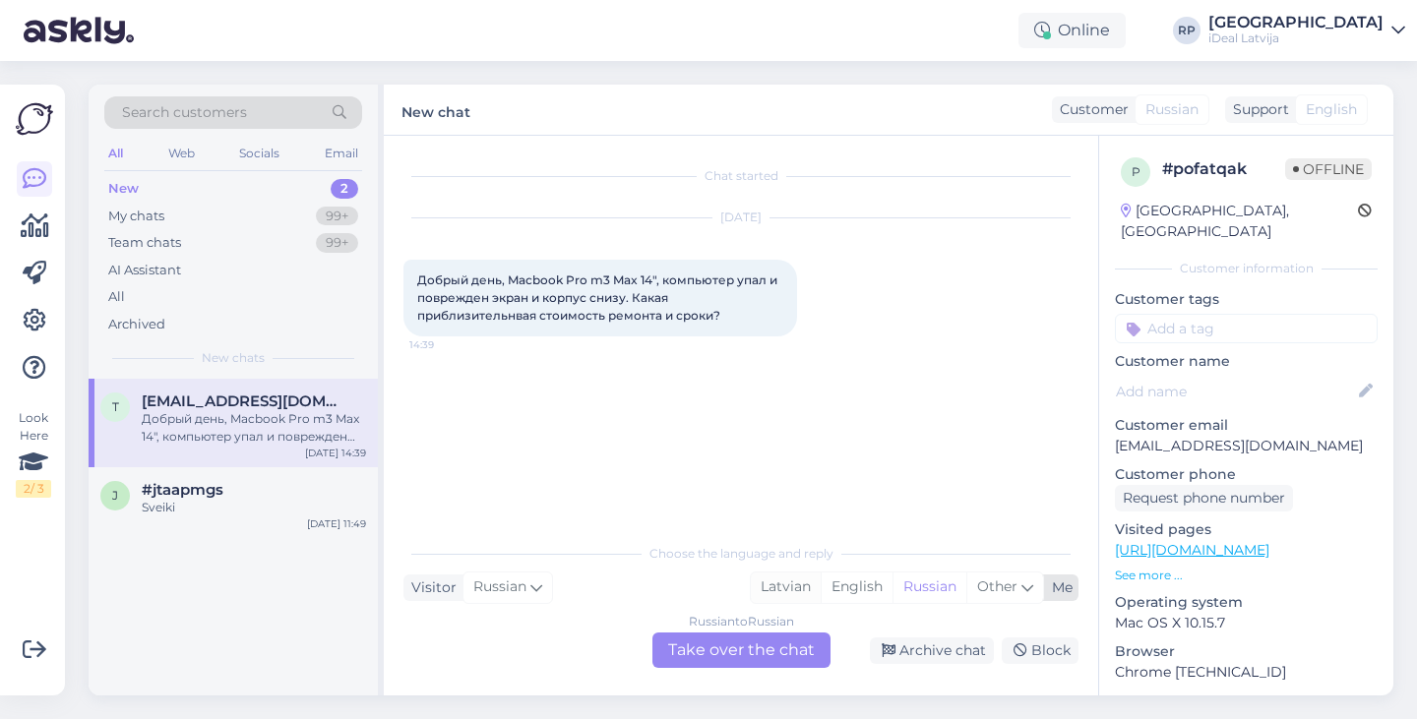
click at [774, 583] on div "Latvian" at bounding box center [786, 588] width 70 height 30
click at [711, 646] on div "Russian to Latvian Take over the chat" at bounding box center [741, 650] width 178 height 35
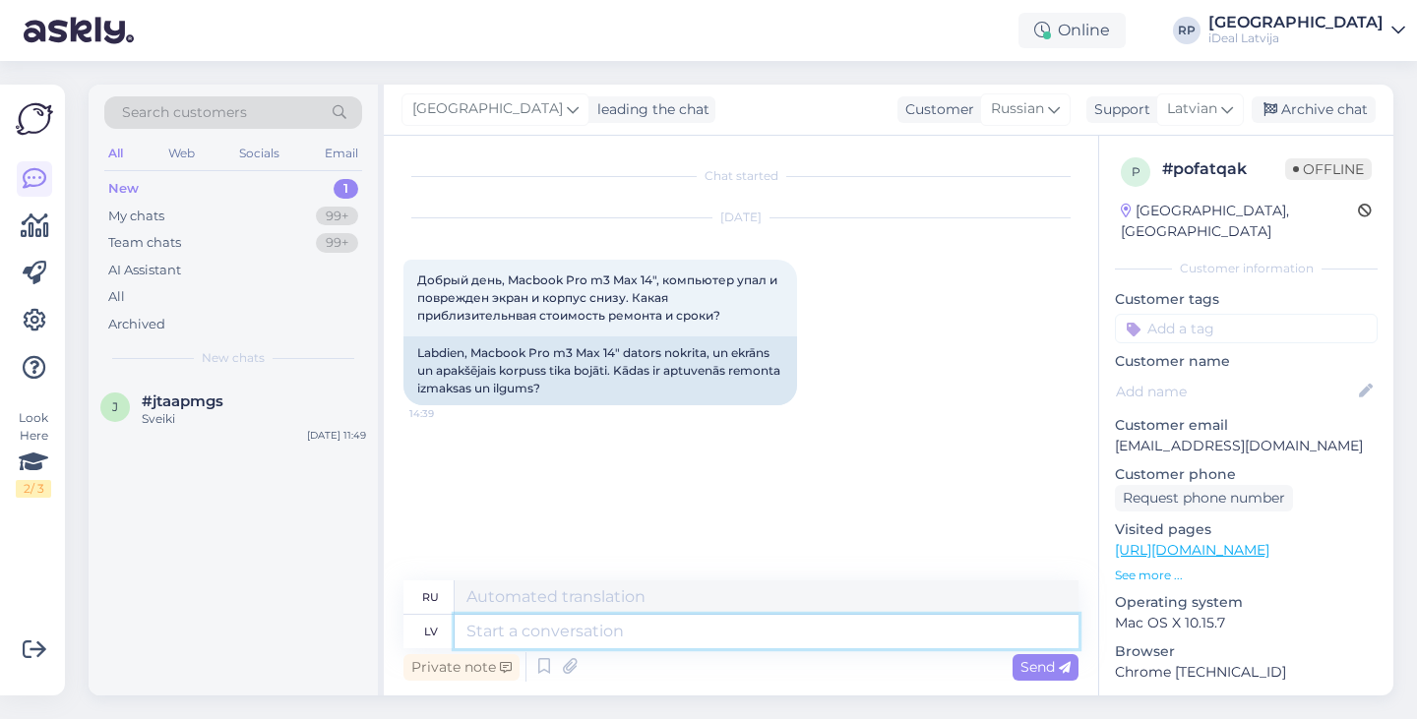
click at [708, 639] on textarea at bounding box center [767, 631] width 624 height 33
type textarea "Sveiki, d"
type textarea "Привет,"
type textarea "Sveiki, droši vara"
type textarea "Привет, в безопасности."
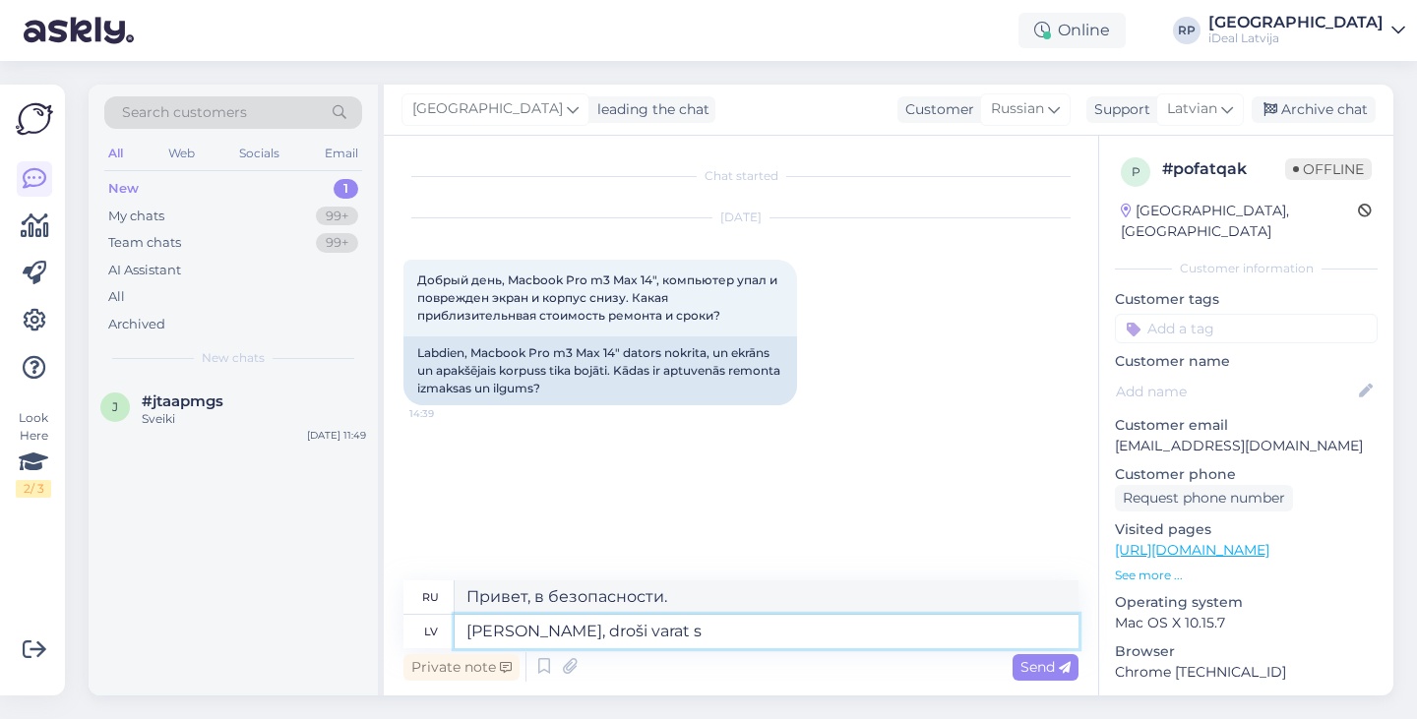
type textarea "Sveiki, droši varat sa"
type textarea "Здравствуйте, можете быть уверены."
type textarea "Sveiki, droši varat sazināties"
type textarea "Здравствуйте, вы можете смело обращаться ко мне."
type textarea "Sveiki, droši varat sazināties ar se"
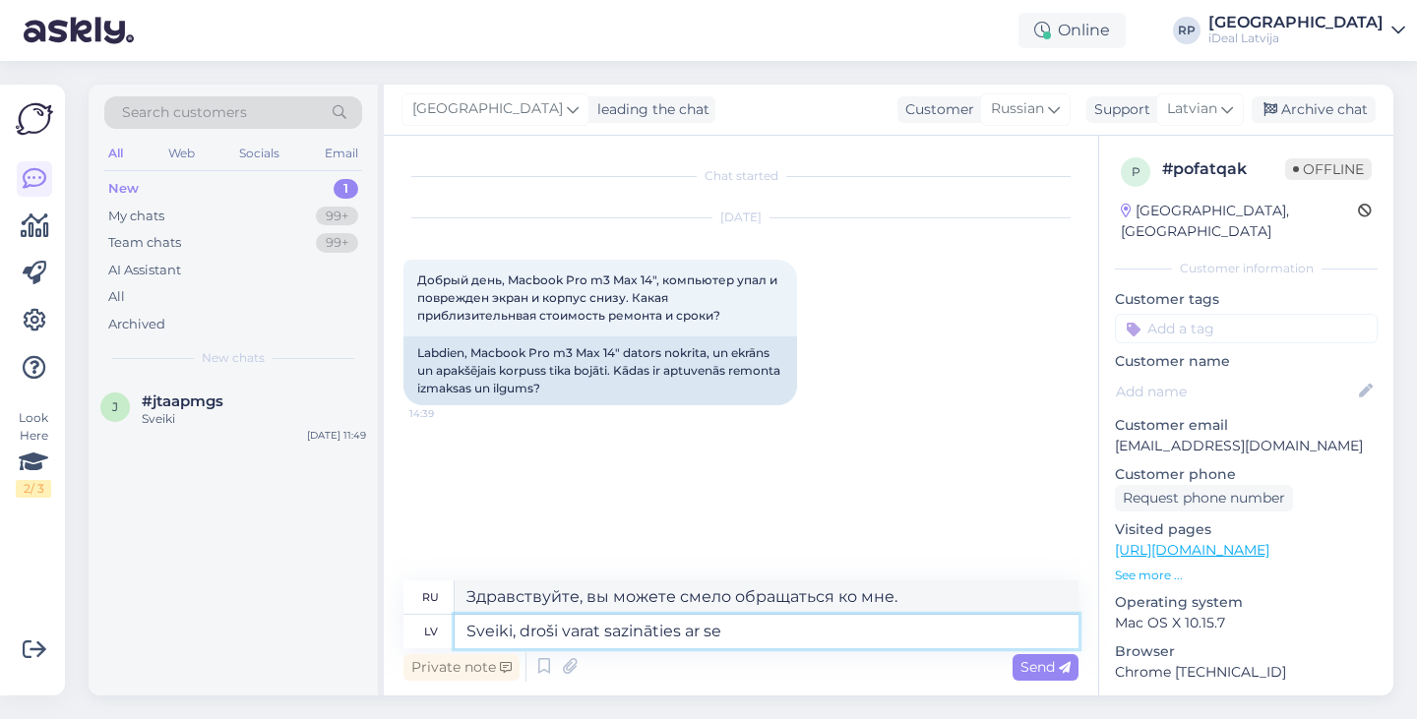
type textarea "Здравствуйте, вы можете смело обращаться"
type textarea "Sveiki, droši varat sazināties ar servisu"
type textarea "Здравствуйте, вы можете смело обращаться в сервис."
type textarea "Sveiki, droši varat sazināties ar servisu par k"
type textarea "Здравствуйте, вы можете смело обращаться в службу по поводу"
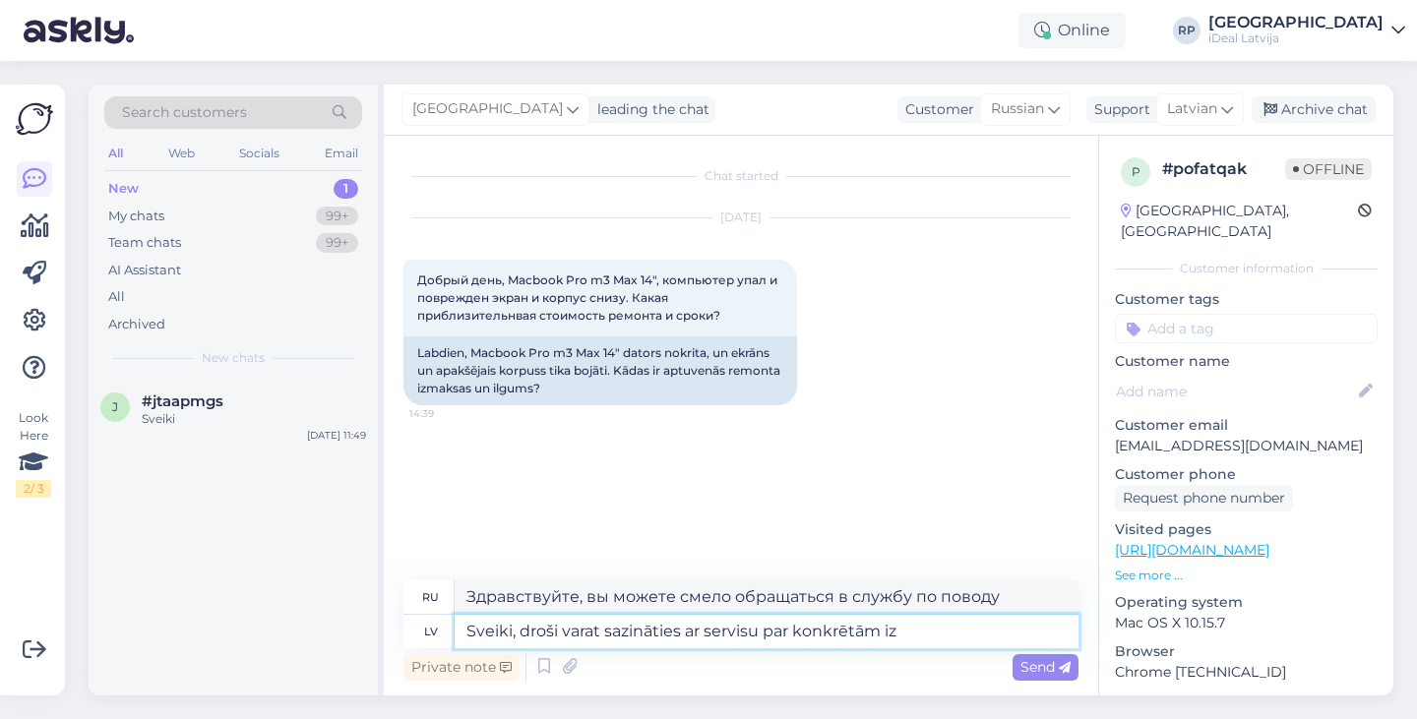
type textarea "Sveiki, droši varat sazināties ar servisu par konkrētām izm"
type textarea "Здравствуйте, вы можете смело обращаться в сервис по конкретным вопросам."
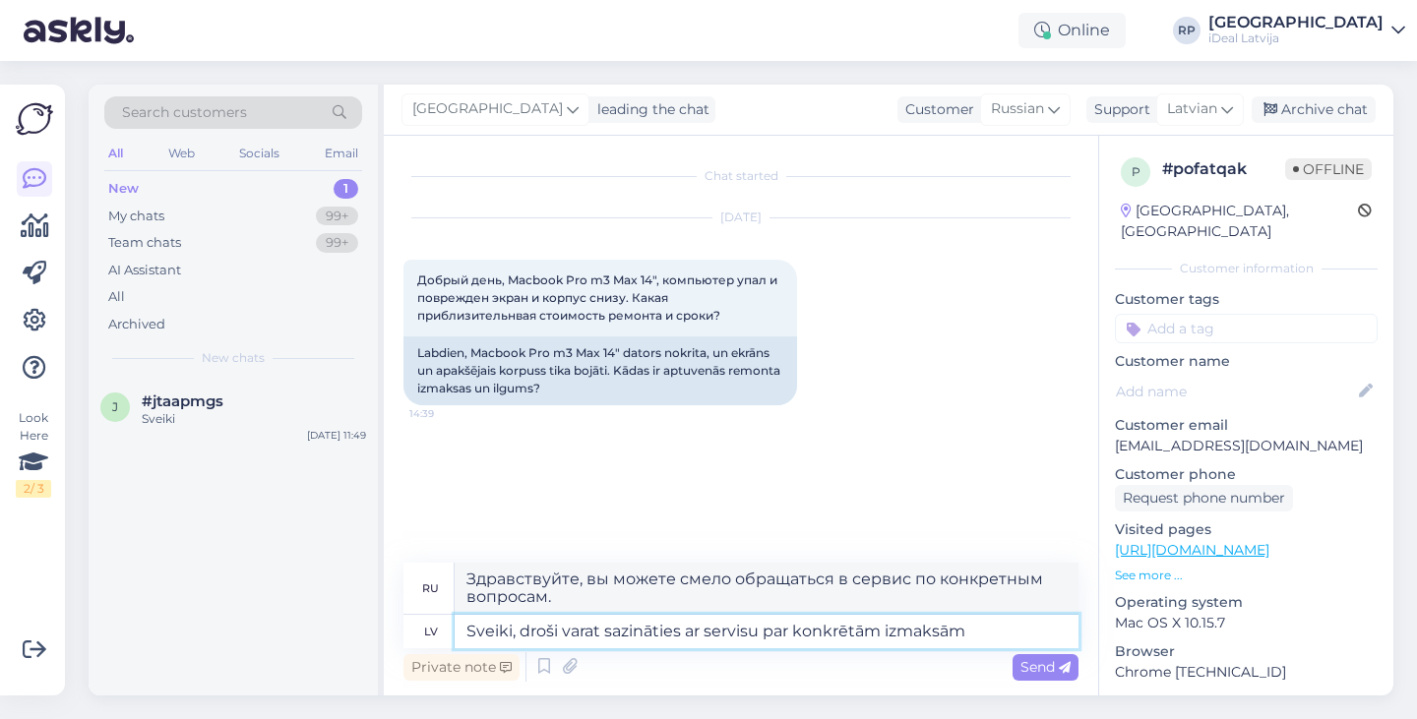
type textarea "Sveiki, droši varat sazināties ar servisu par konkrētām izmaksām"
type textarea "Здравствуйте, вы можете смело обращаться в службу для уточнения стоимости."
type textarea "Sveiki, droši varat sazināties ar servisu par konkrētām izmaksām caur ē"
type textarea "Здравствуйте, вы можете безопасно связаться со службой для уточнения стоимости …"
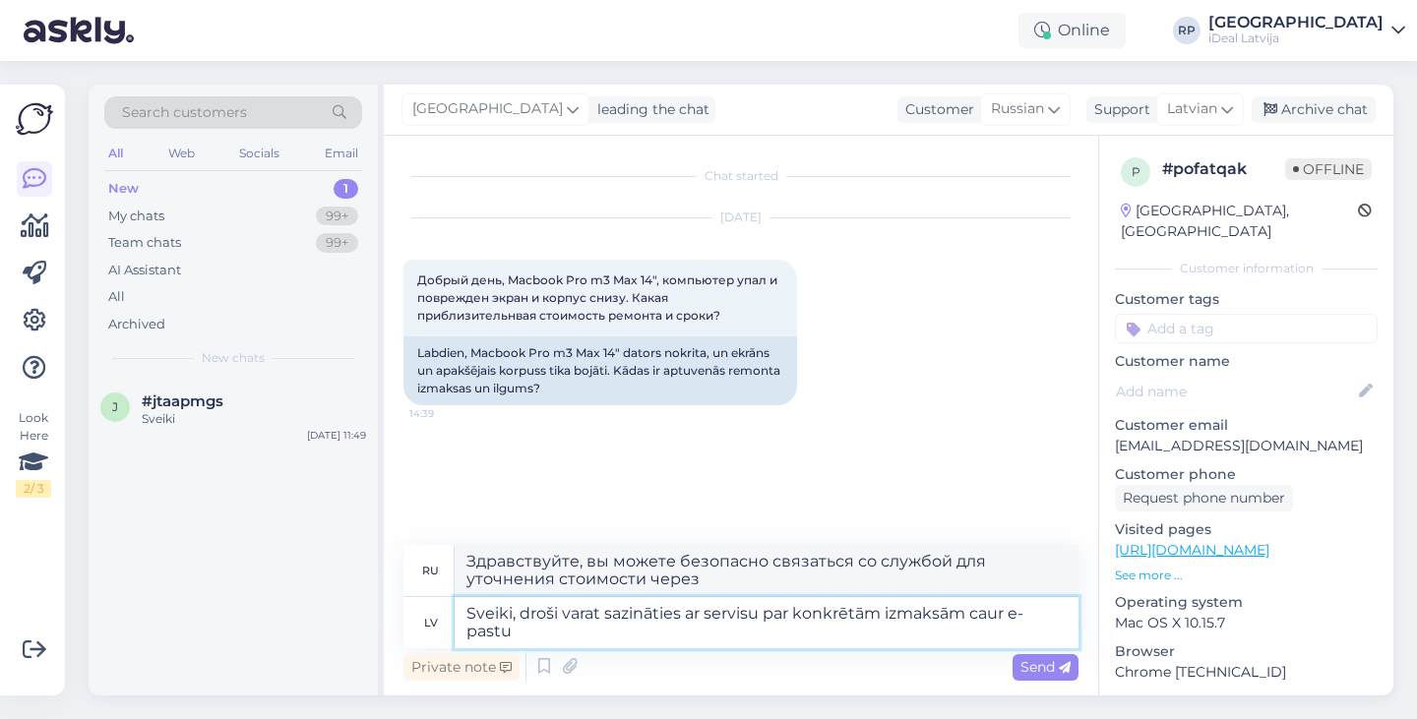
type textarea "Sveiki, droši varat sazināties ar servisu par konkrētām izmaksām caur e-pastu"
type textarea "Здравствуйте, вы можете смело обращаться в службу по электронной почте для уточ…"
paste textarea "[DOMAIN_NAME][EMAIL_ADDRESS][DOMAIN_NAME]"
type textarea "Sveiki, droši varat sazināties ar servisu par konkrētām izmaksām caur e-pastu […"
type textarea "Здравствуйте, вы можете смело обращаться в службу для уточнения стоимости по эл…"
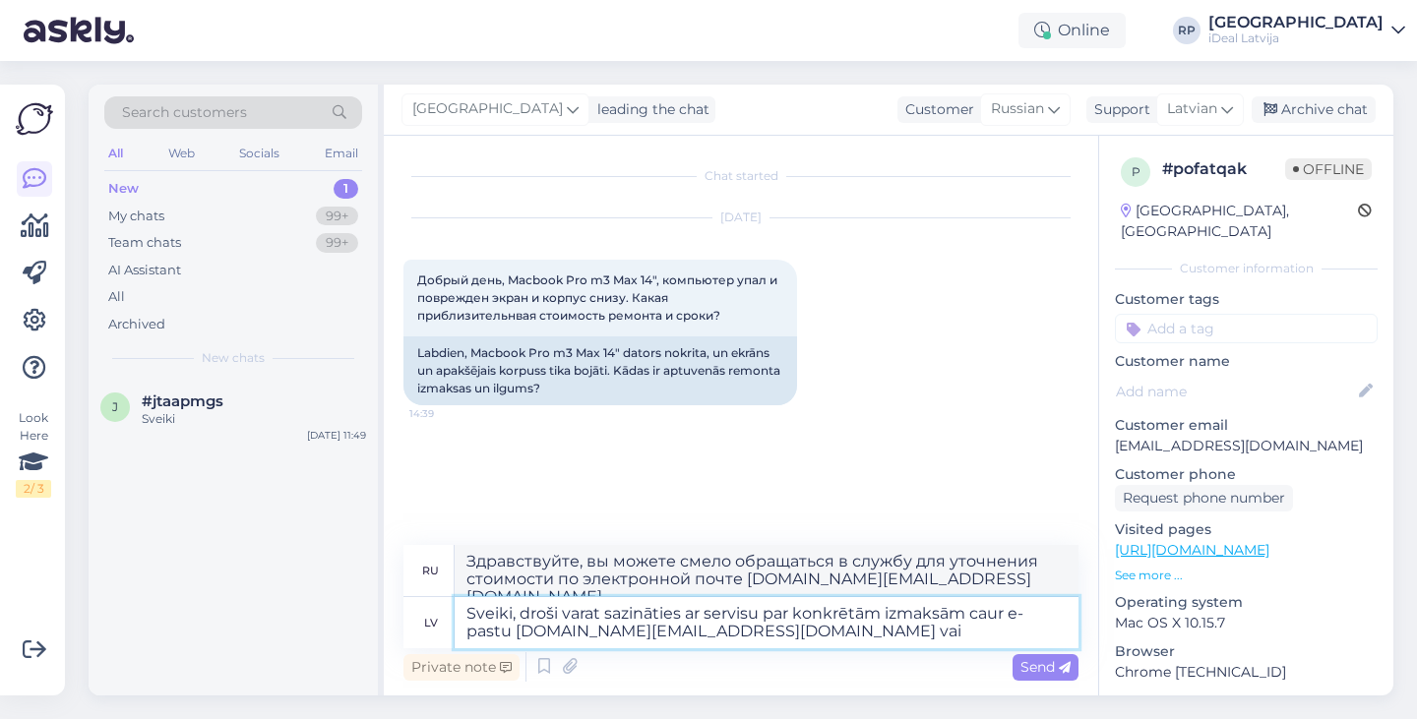
type textarea "Sveiki, droši varat sazināties ar servisu par konkrētām izmaksām caur e-pastu […"
type textarea "Здравствуйте, вы можете смело обращаться в службу для уточнения стоимости по эл…"
type textarea "Sveiki, droši varat sazināties ar servisu par konkrētām izmaksām caur e-pastu […"
type textarea "Здравствуйте, вы можете смело обращаться в службу для уточнения стоимости по эл…"
type textarea "Sveiki, droši varat sazināties ar servisu par konkrētām izmaksām caur e-pastu […"
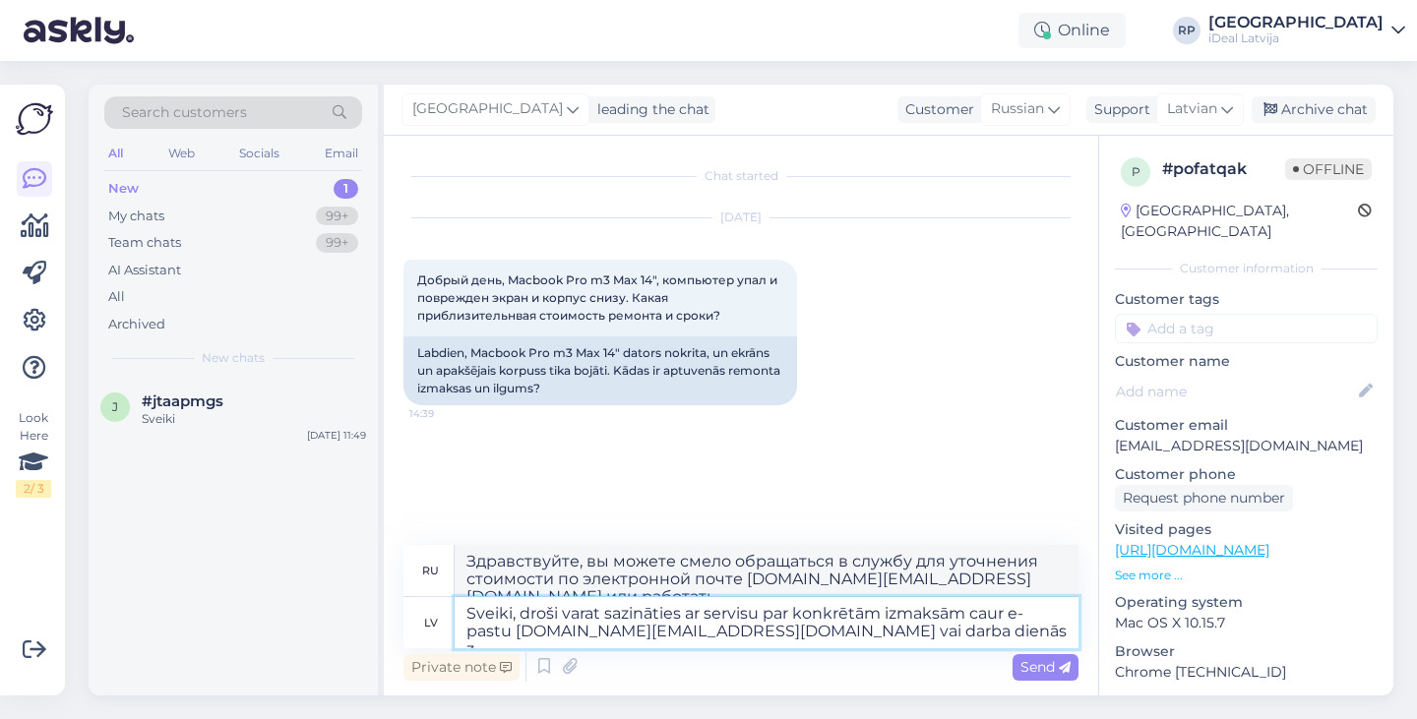
type textarea "Здравствуйте, для уточнения стоимости вы можете смело обращаться в службу по эл…"
type textarea "Sveiki, droši varat sazināties ar servisu par konkrētām izmaksām caur e-pastu […"
type textarea "Здравствуйте, для уточнения стоимости вы можете смело обращаться в службу по эл…"
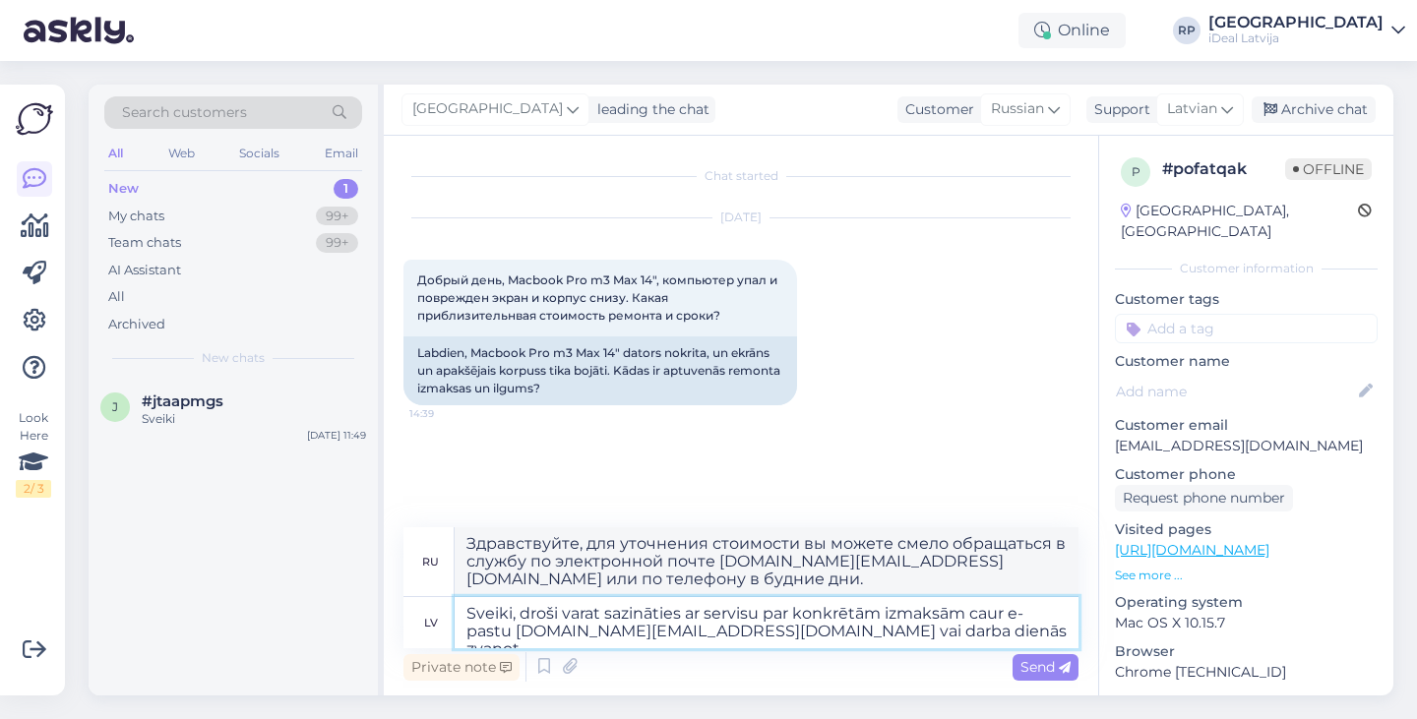
paste textarea "[PHONE_NUMBER]"
type textarea "Sveiki, droši varat sazināties ar servisu par konkrētām izmaksām caur e-pastu […"
type textarea "Здравствуйте, вы можете смело обращаться в службу для уточнения стоимости по эл…"
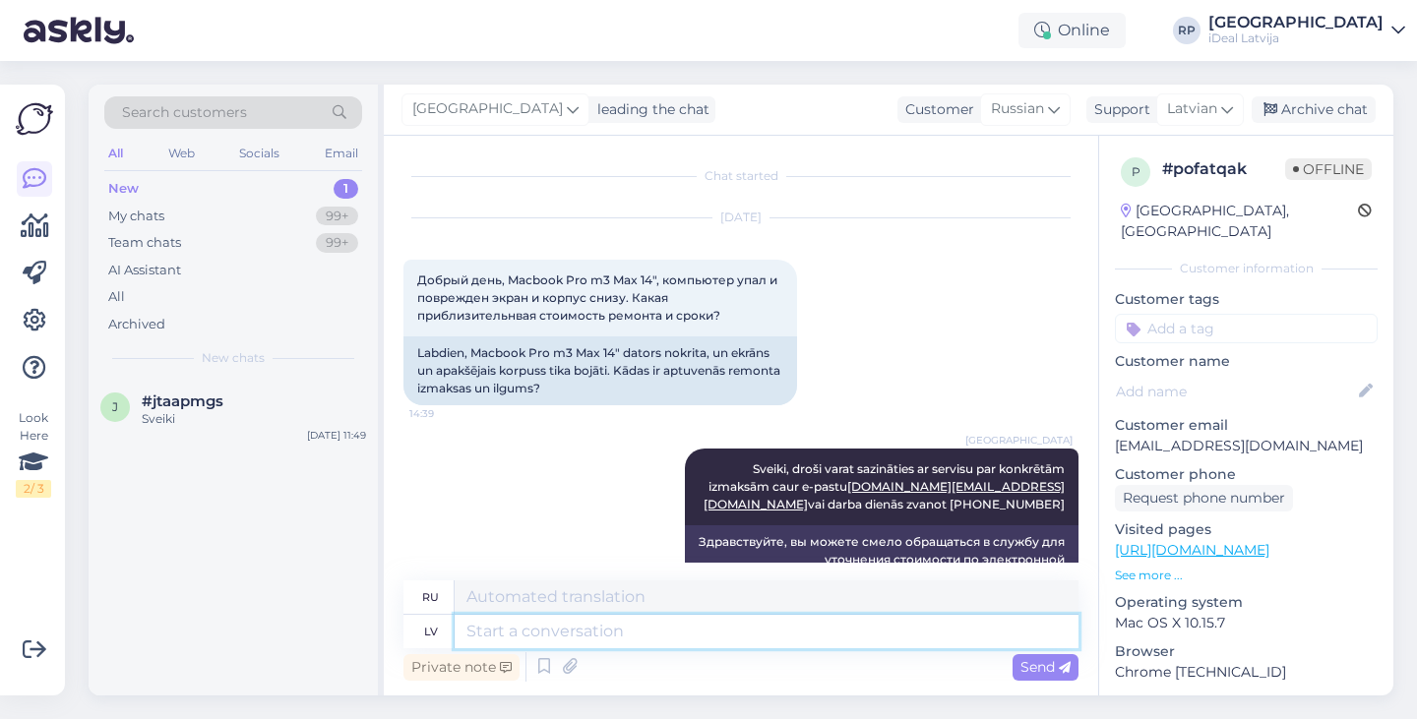
scroll to position [71, 0]
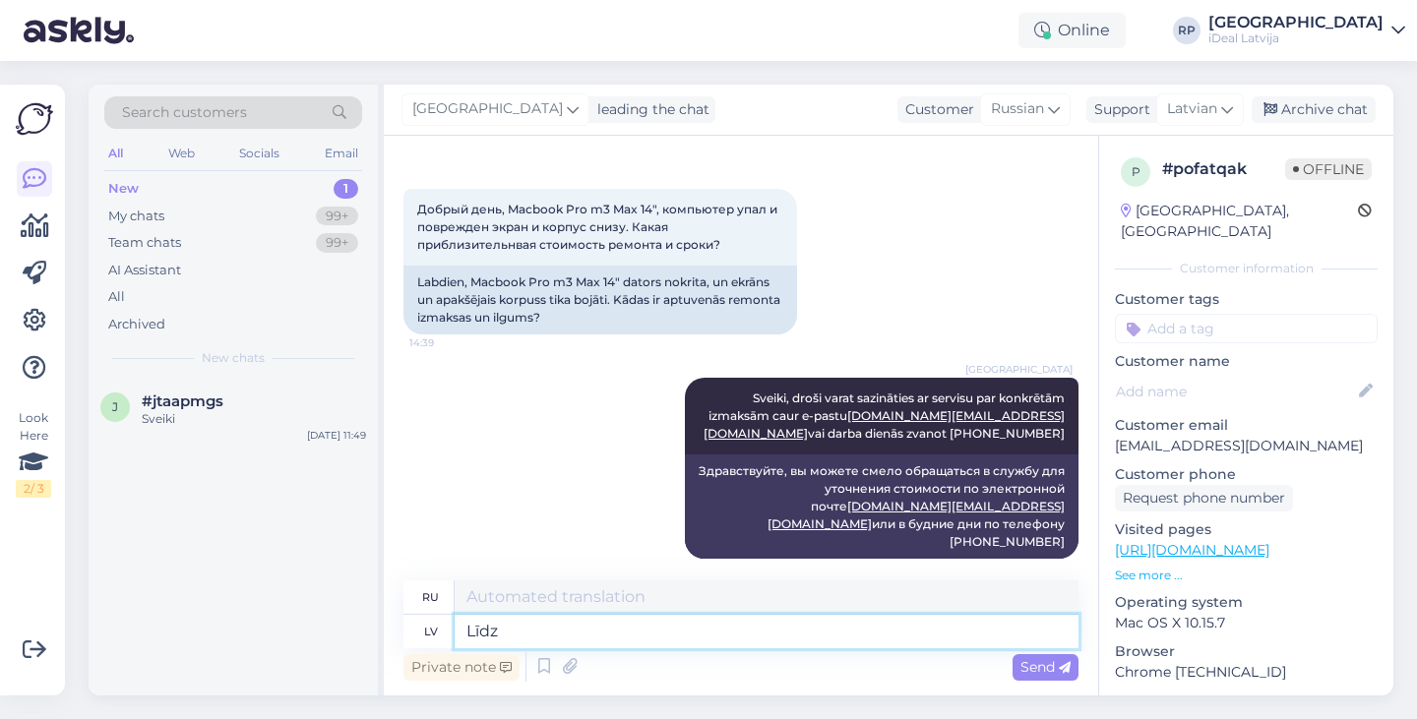
type textarea "Līdz p"
type textarea "До"
type textarea "Līdz pulkstens p"
type textarea "Пока часы"
type textarea "Līdz pulkstens pieciem"
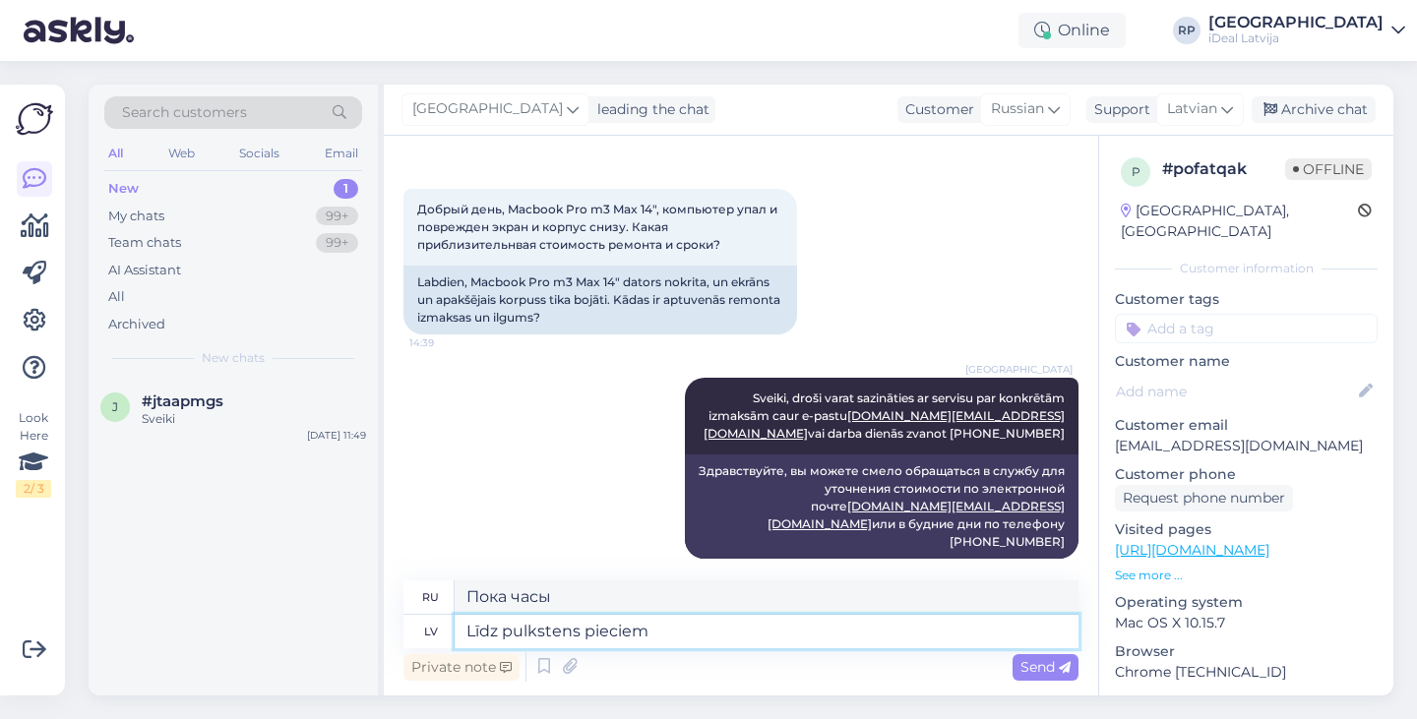
type textarea "До пяти часов"
type textarea "Līdz pulkstens pieciem"
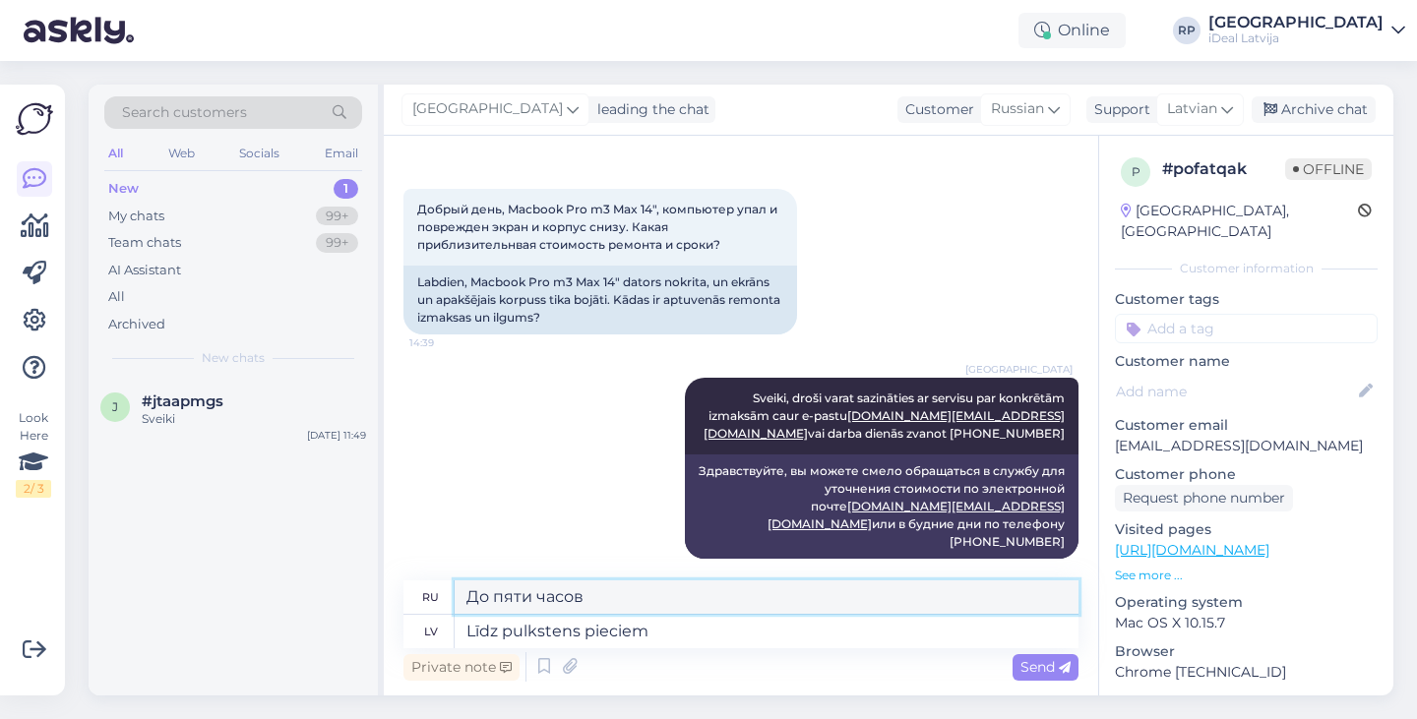
drag, startPoint x: 679, startPoint y: 608, endPoint x: 593, endPoint y: 608, distance: 85.6
click at [655, 608] on textarea "До пяти часов" at bounding box center [767, 597] width 624 height 33
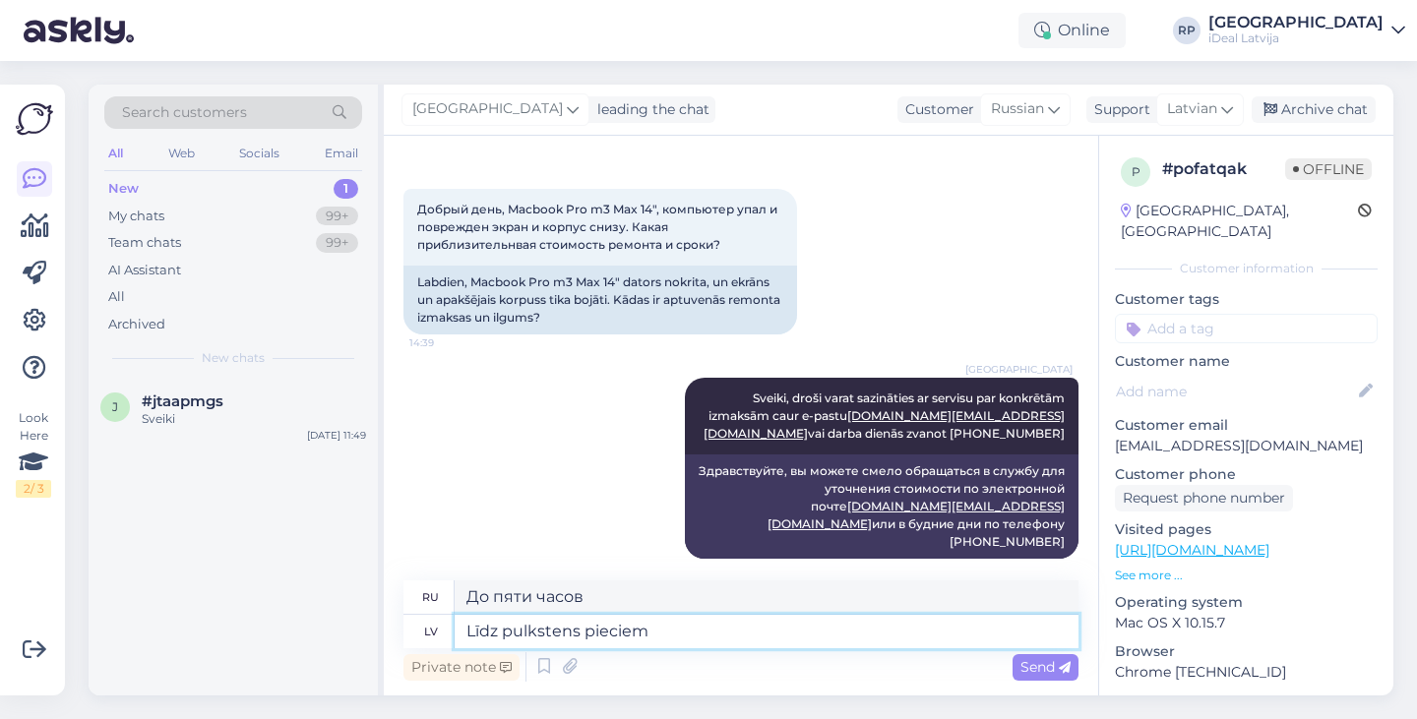
click at [739, 634] on textarea "Līdz pulkstens pieciem" at bounding box center [767, 631] width 624 height 33
